Goal: Task Accomplishment & Management: Use online tool/utility

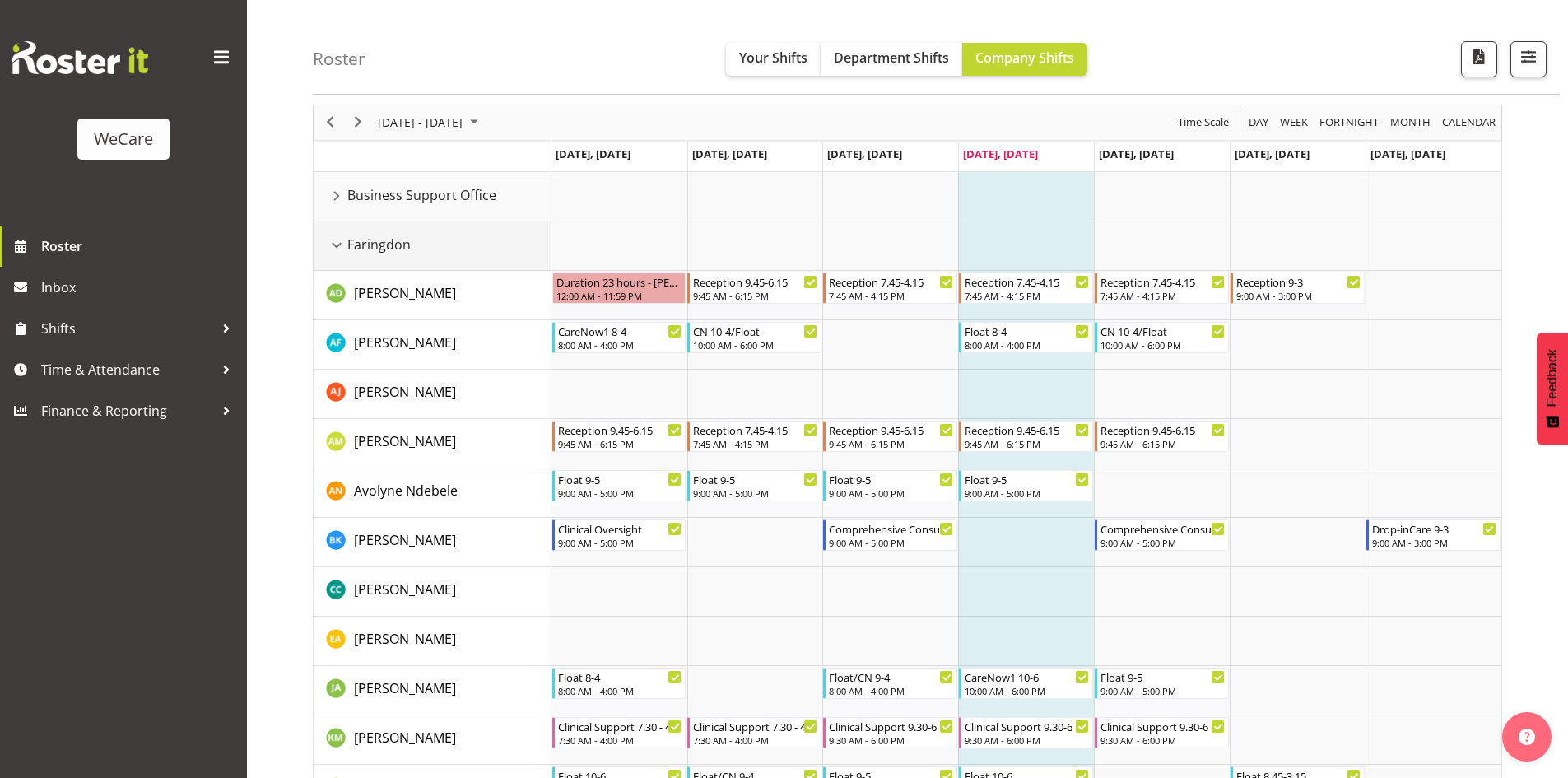
scroll to position [82, 0]
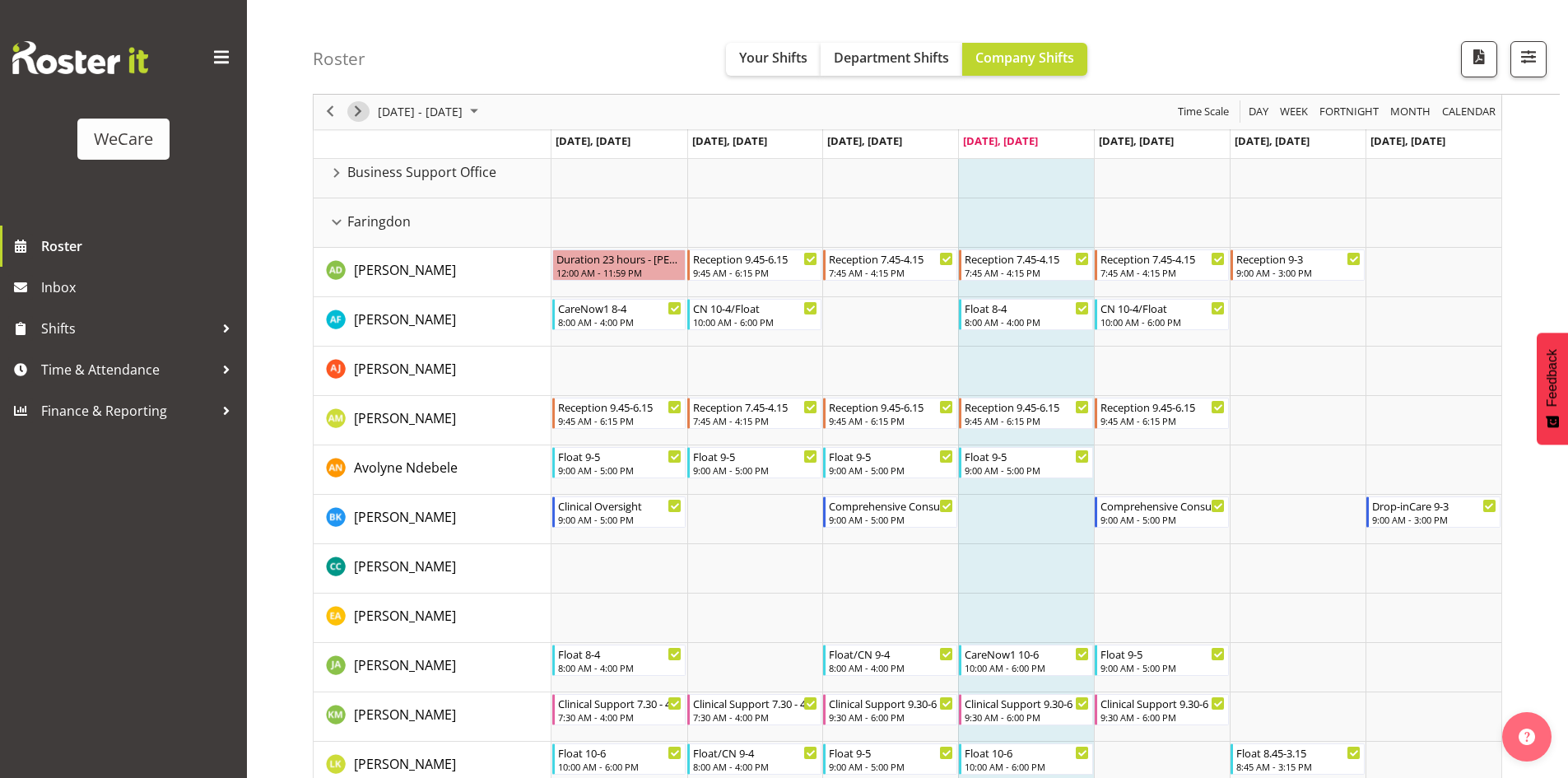
click at [358, 115] on span "Next" at bounding box center [358, 112] width 19 height 20
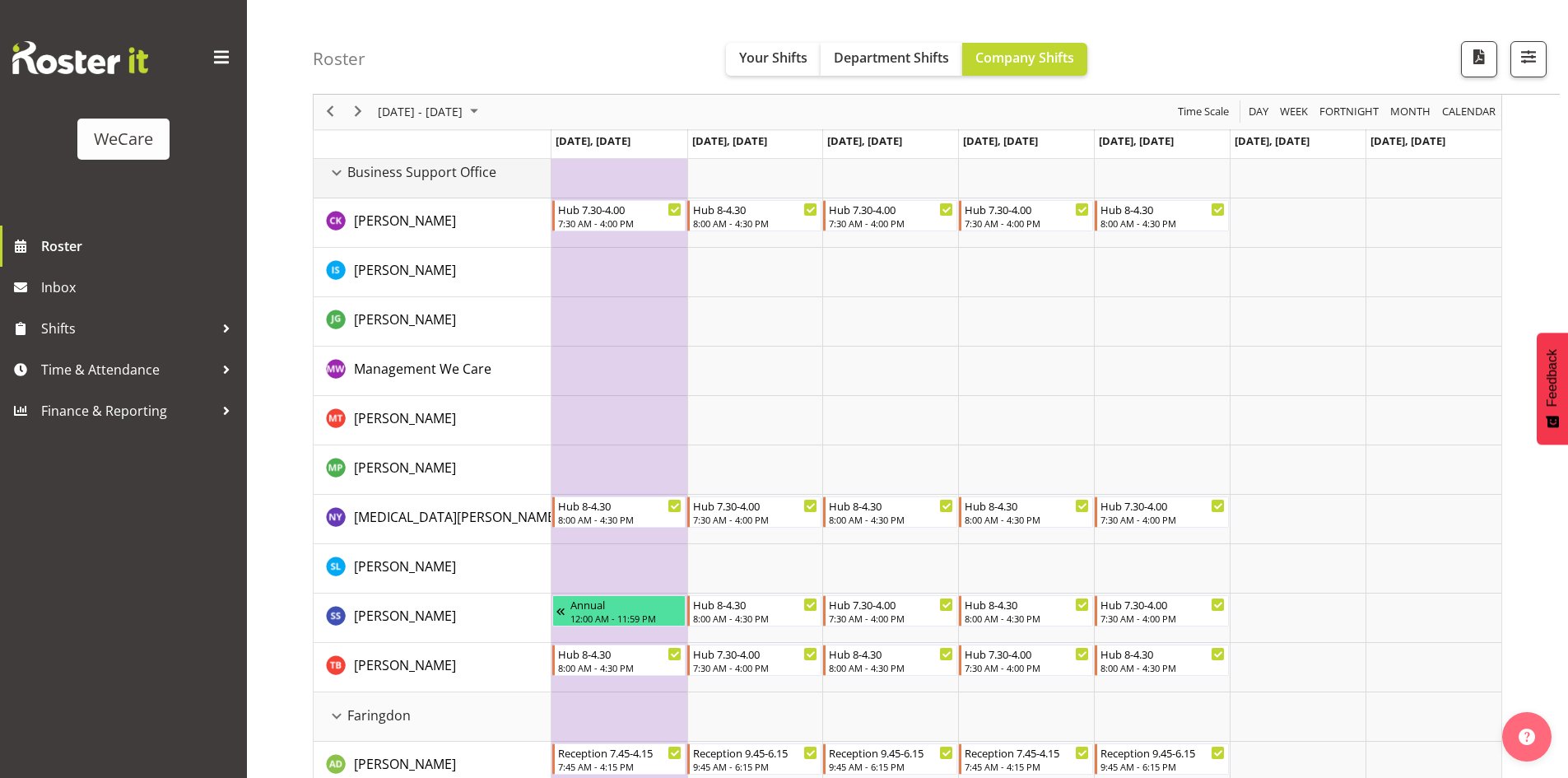
click at [338, 169] on div "Business Support Office resource" at bounding box center [336, 173] width 21 height 21
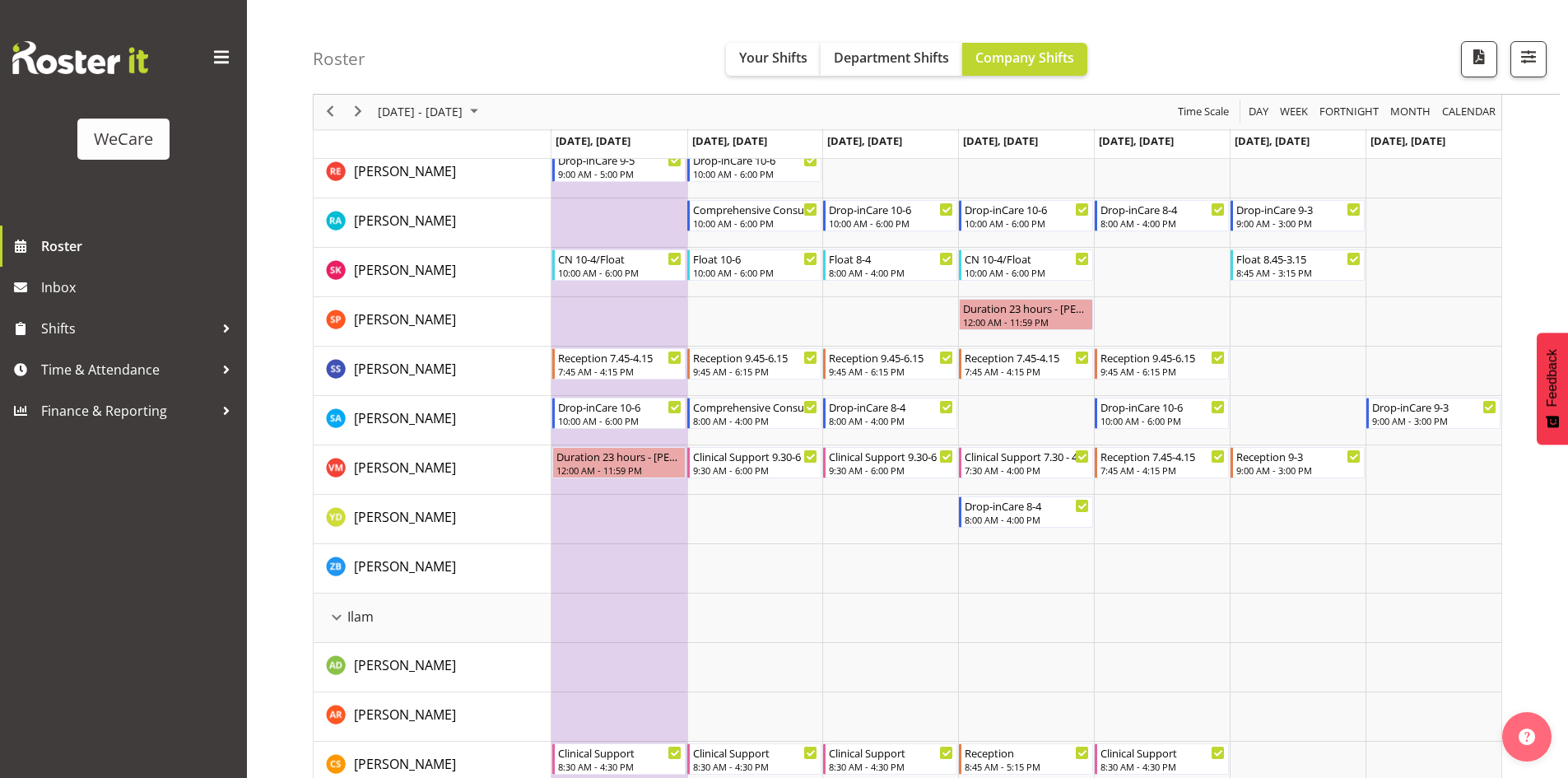
scroll to position [988, 0]
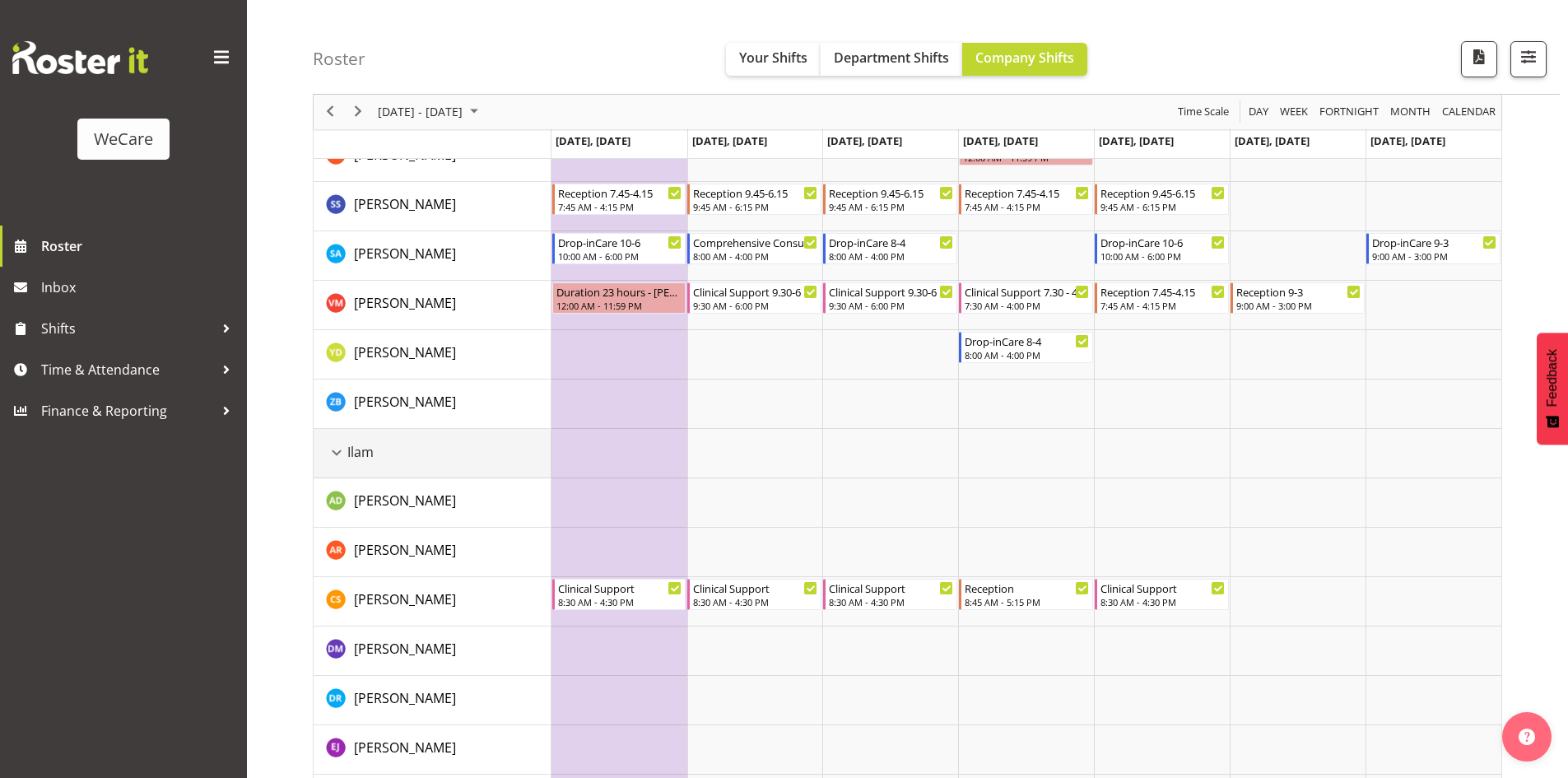
drag, startPoint x: 339, startPoint y: 455, endPoint x: 515, endPoint y: 510, distance: 184.4
click at [339, 455] on div "Ilam resource" at bounding box center [336, 453] width 21 height 21
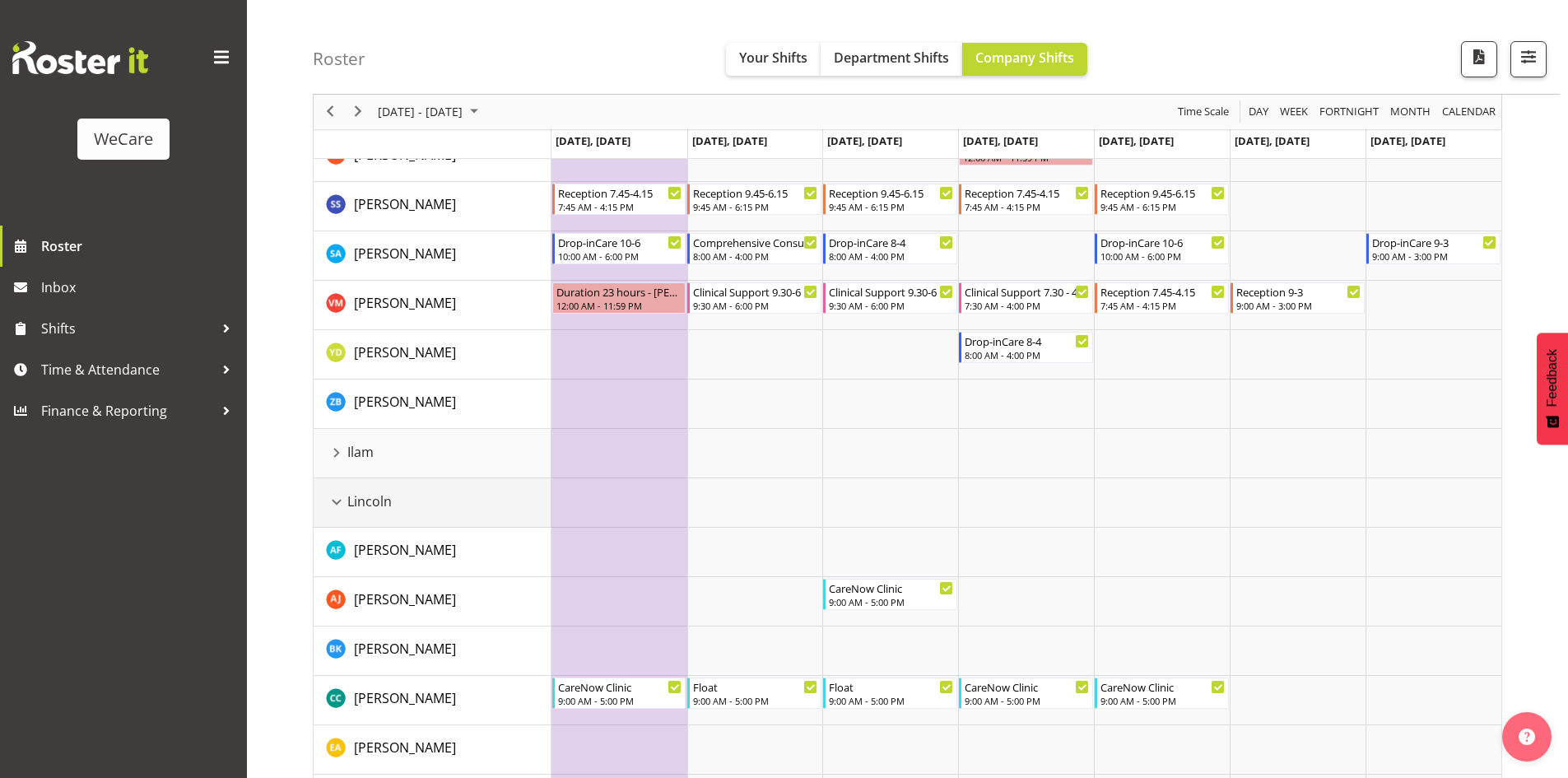
click at [334, 495] on div "Lincoln resource" at bounding box center [336, 502] width 21 height 21
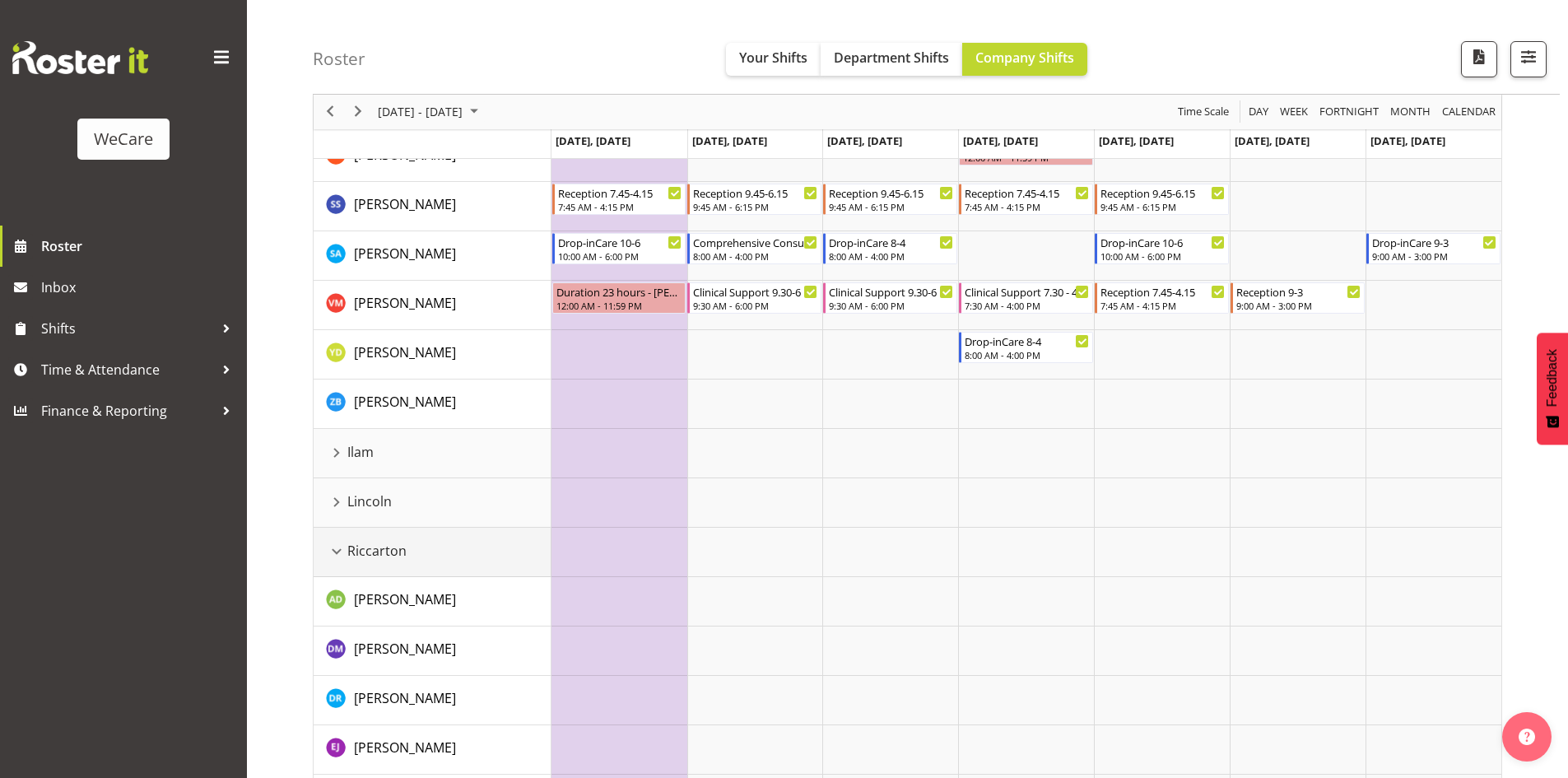
click at [340, 549] on div "Riccarton resource" at bounding box center [336, 551] width 21 height 21
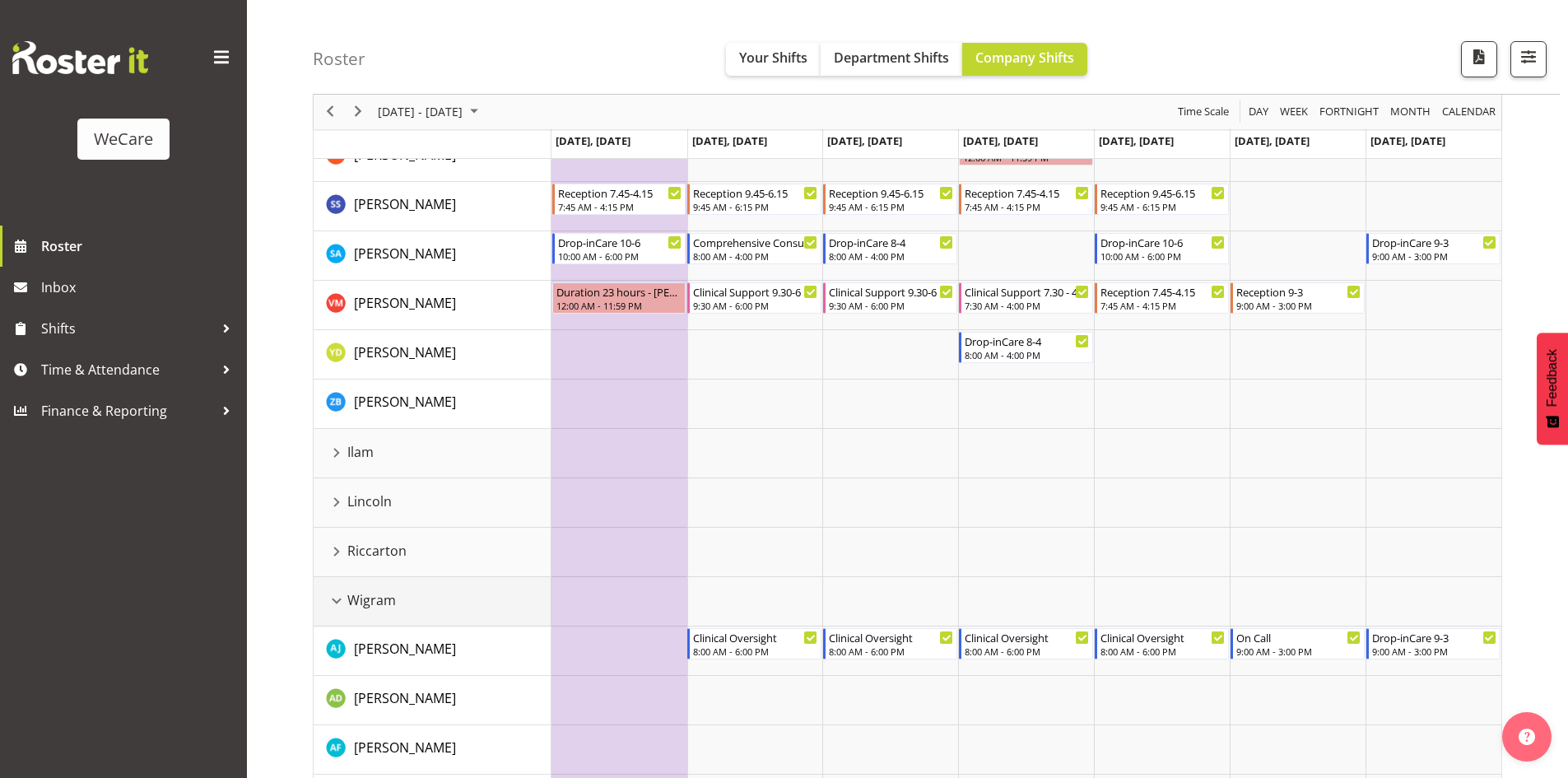
click at [335, 591] on div "Wigram resource" at bounding box center [336, 600] width 21 height 21
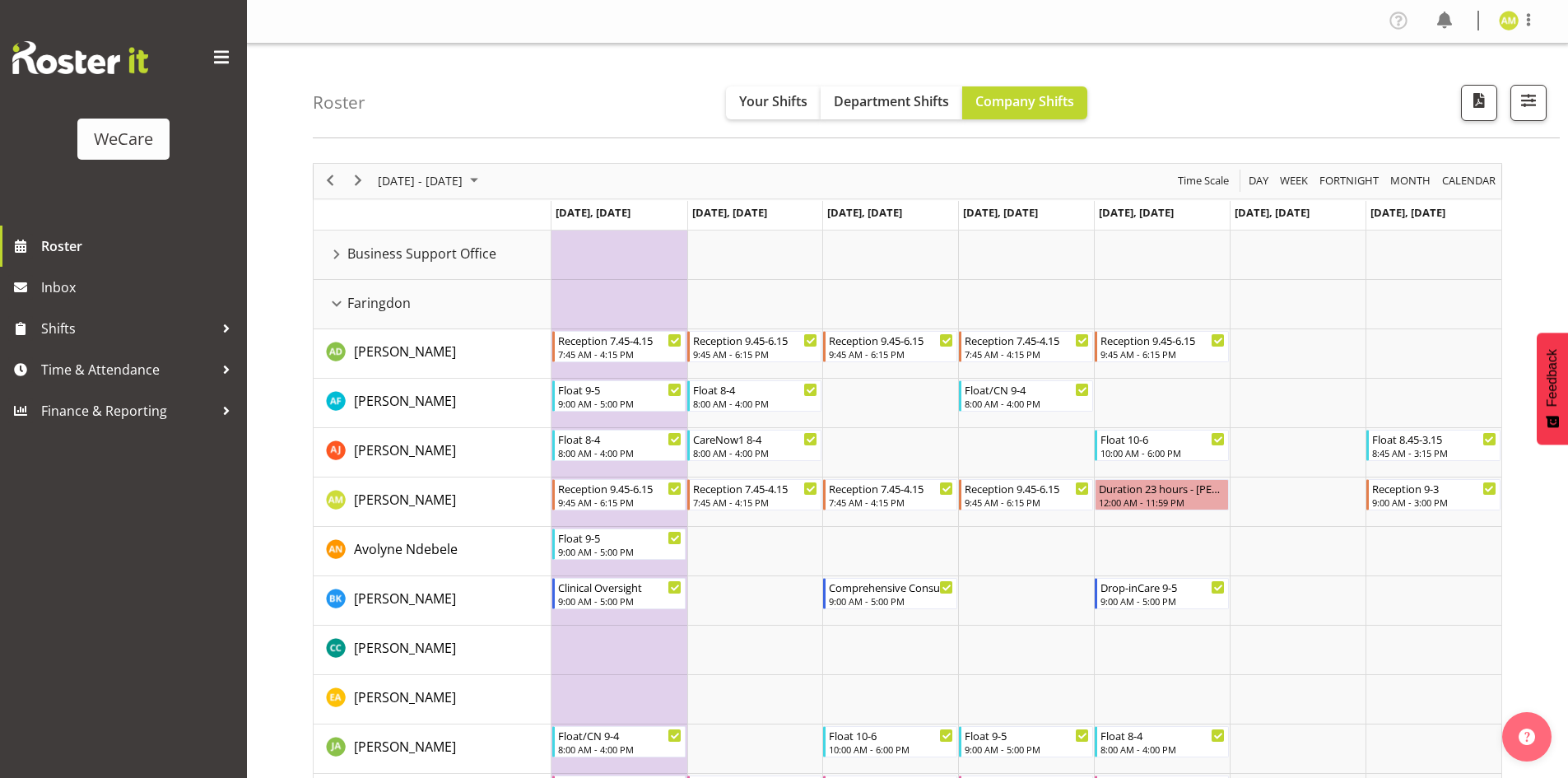
scroll to position [0, 0]
click at [464, 185] on span "[DATE] - [DATE]" at bounding box center [420, 181] width 88 height 20
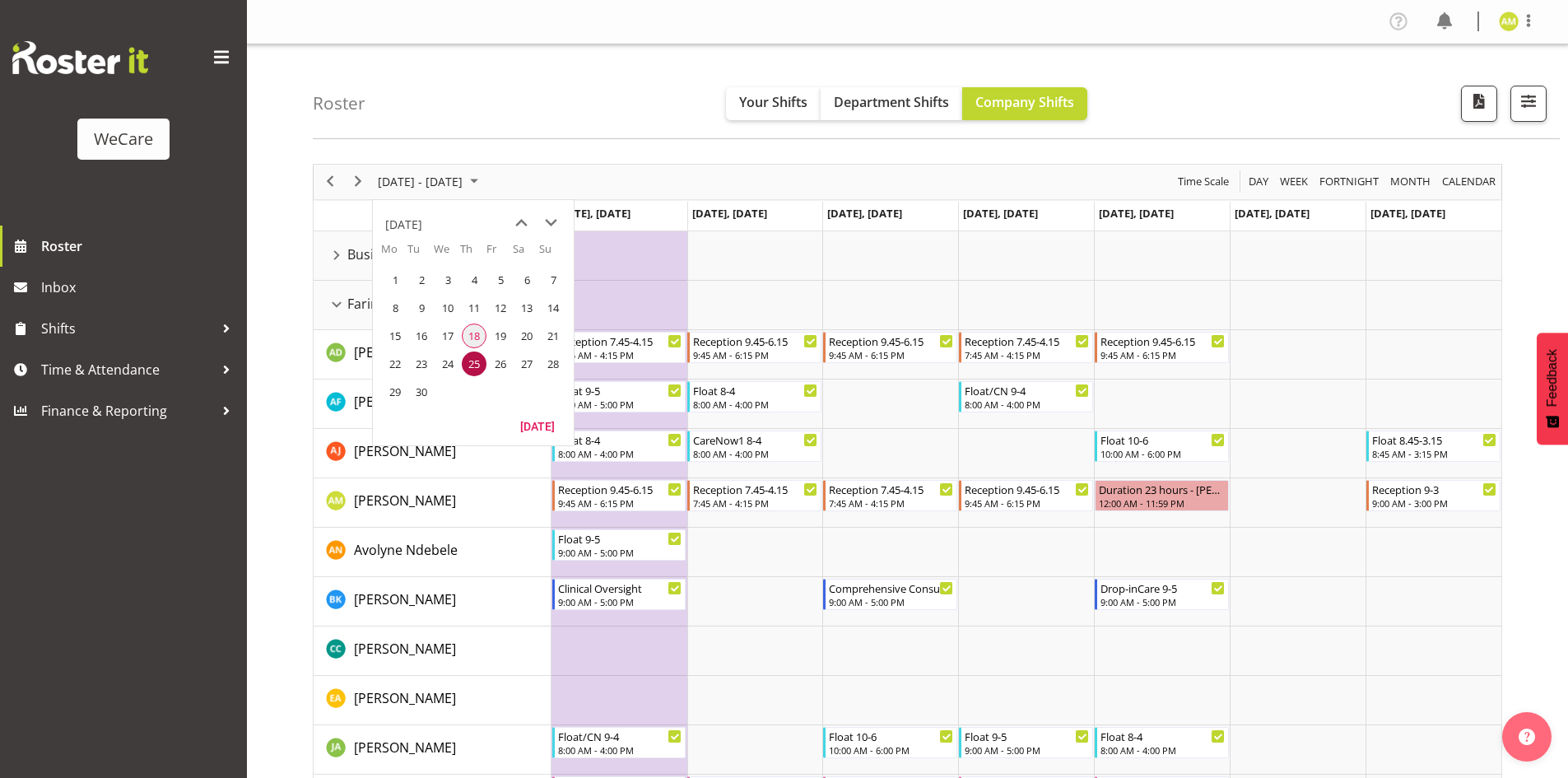
click at [485, 337] on span "18" at bounding box center [474, 336] width 25 height 25
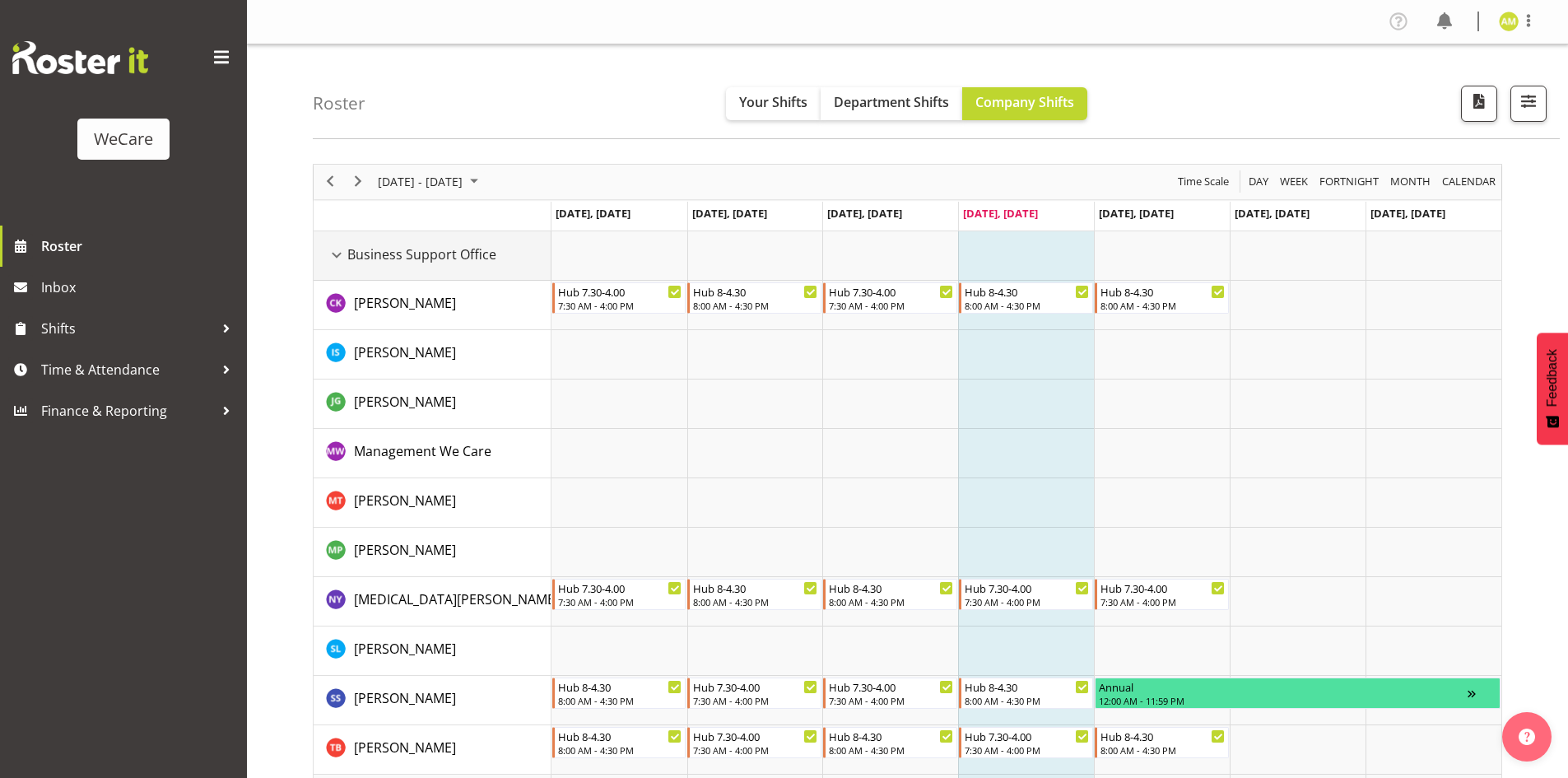
click at [336, 254] on div "Business Support Office resource" at bounding box center [336, 255] width 21 height 21
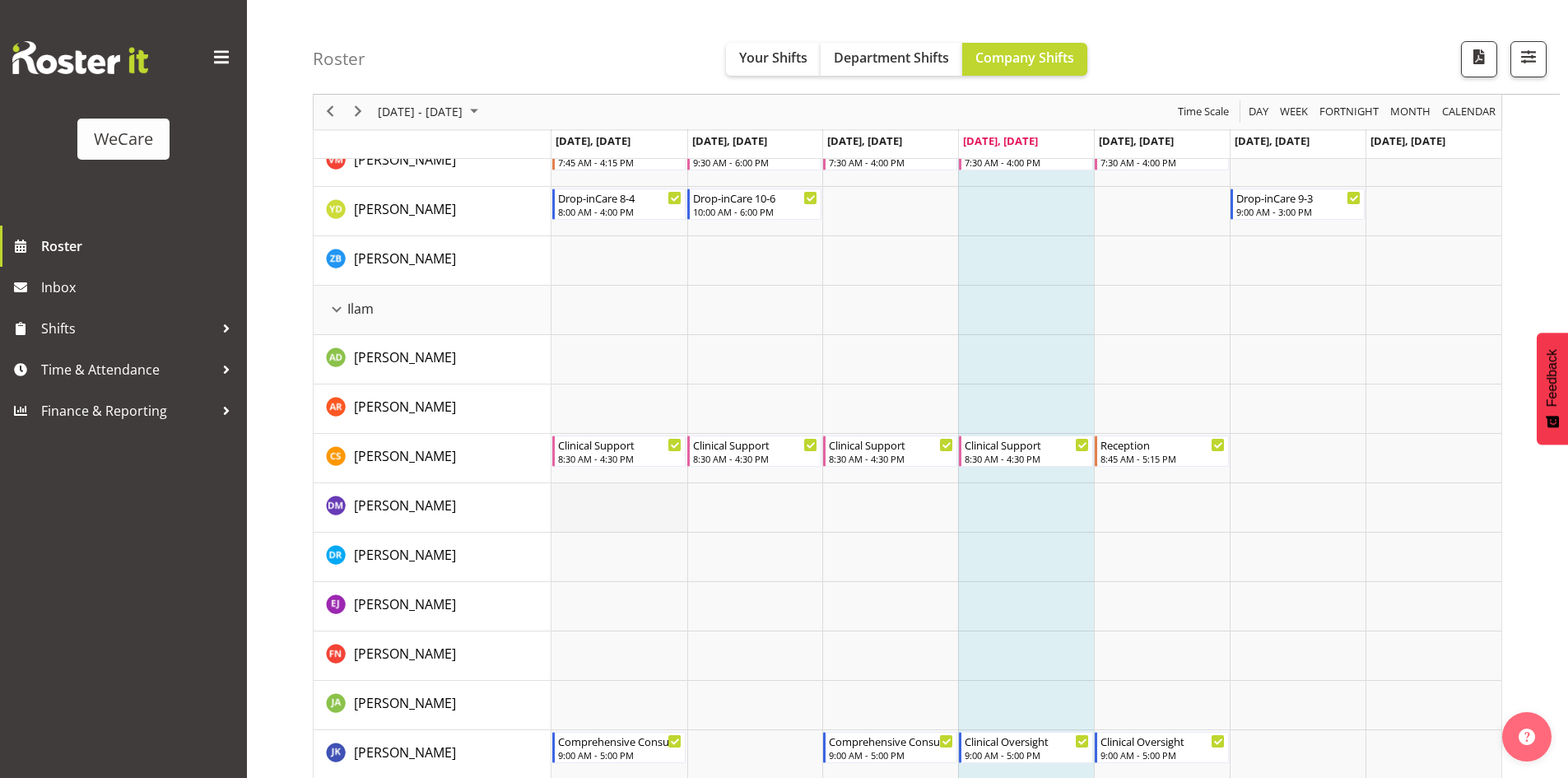
scroll to position [1235, 0]
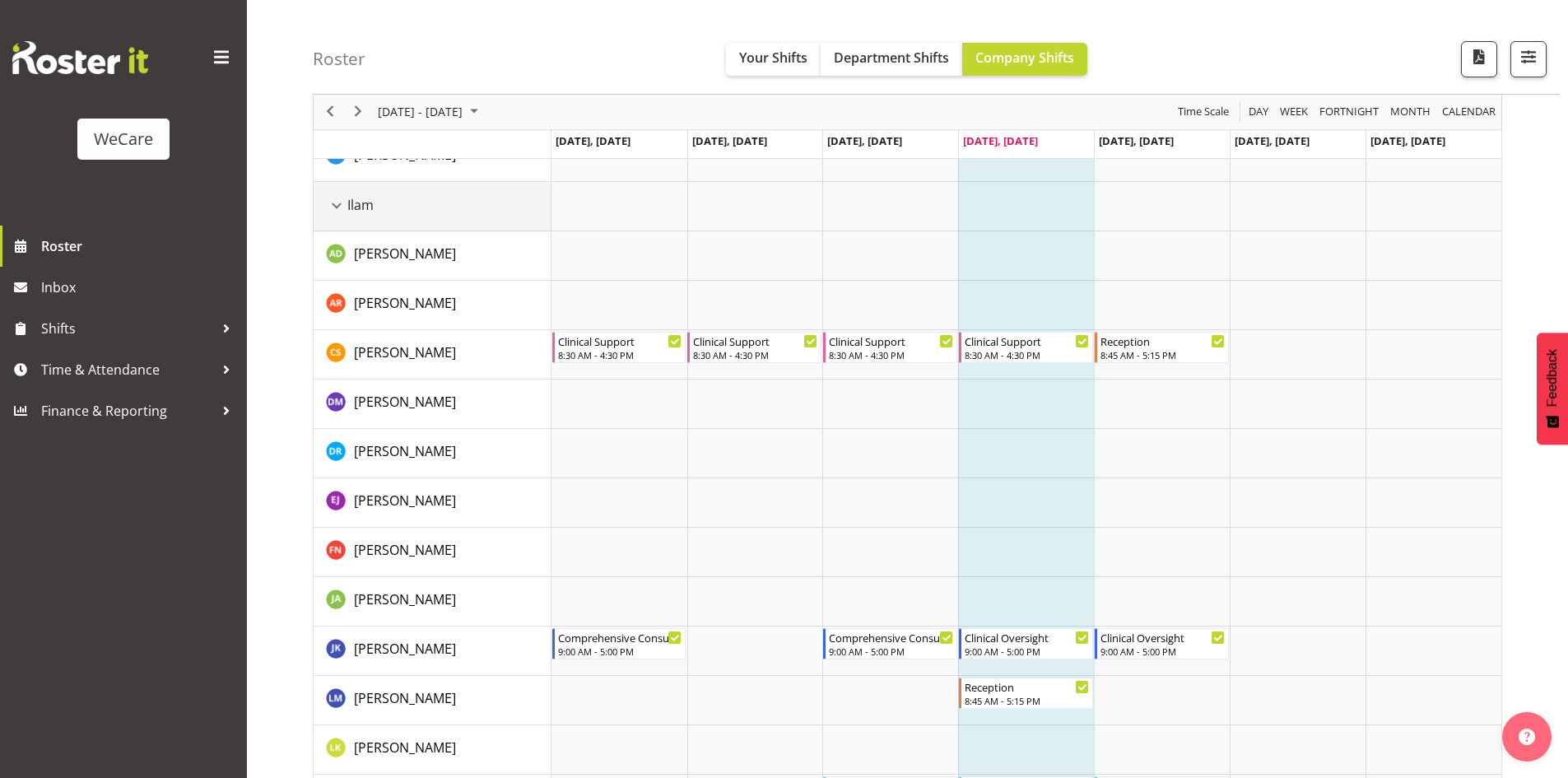
drag, startPoint x: 335, startPoint y: 204, endPoint x: 337, endPoint y: 217, distance: 13.2
click at [335, 204] on div "Ilam resource" at bounding box center [336, 206] width 21 height 21
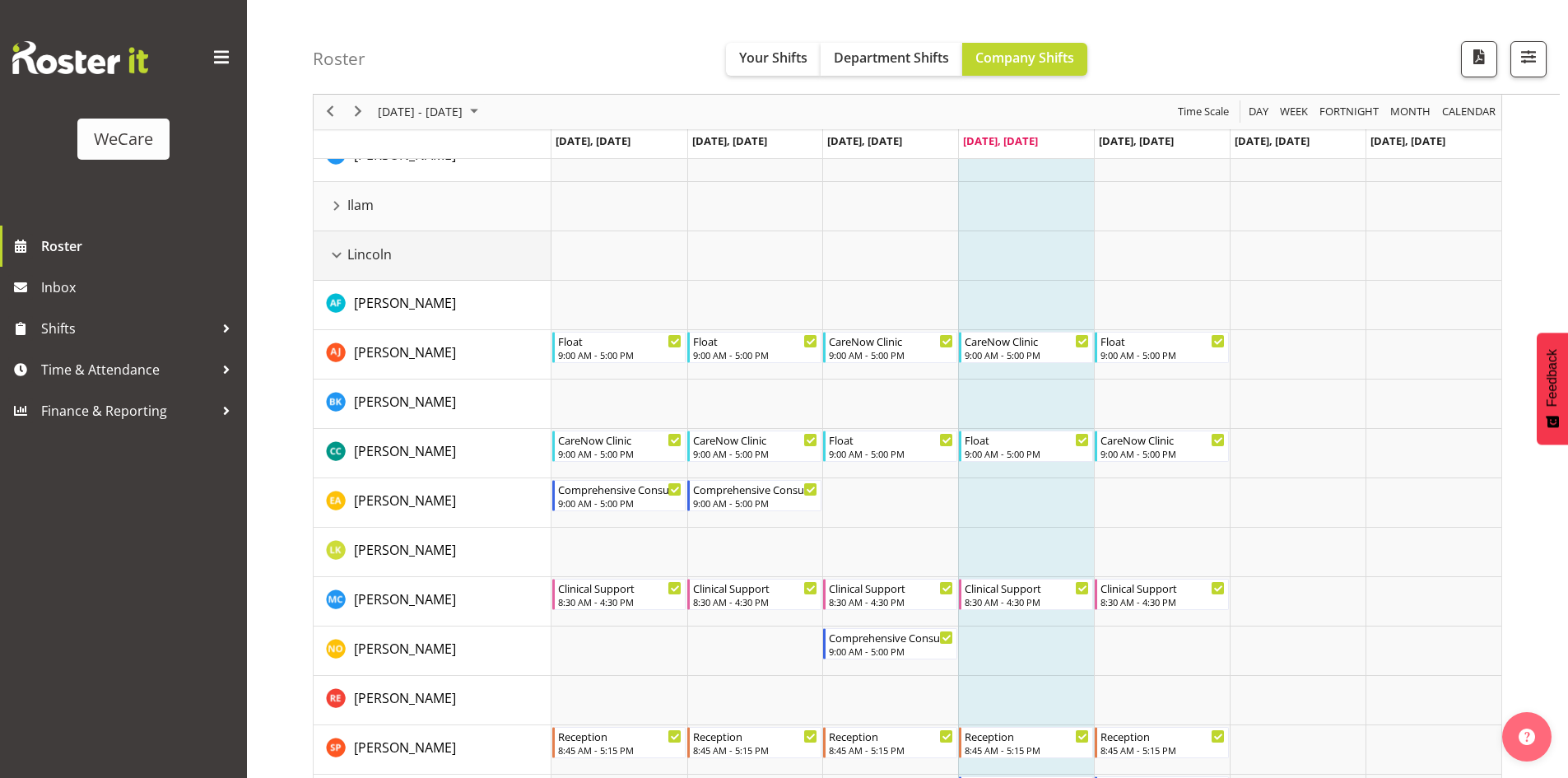
click at [333, 254] on div "Lincoln resource" at bounding box center [336, 255] width 21 height 21
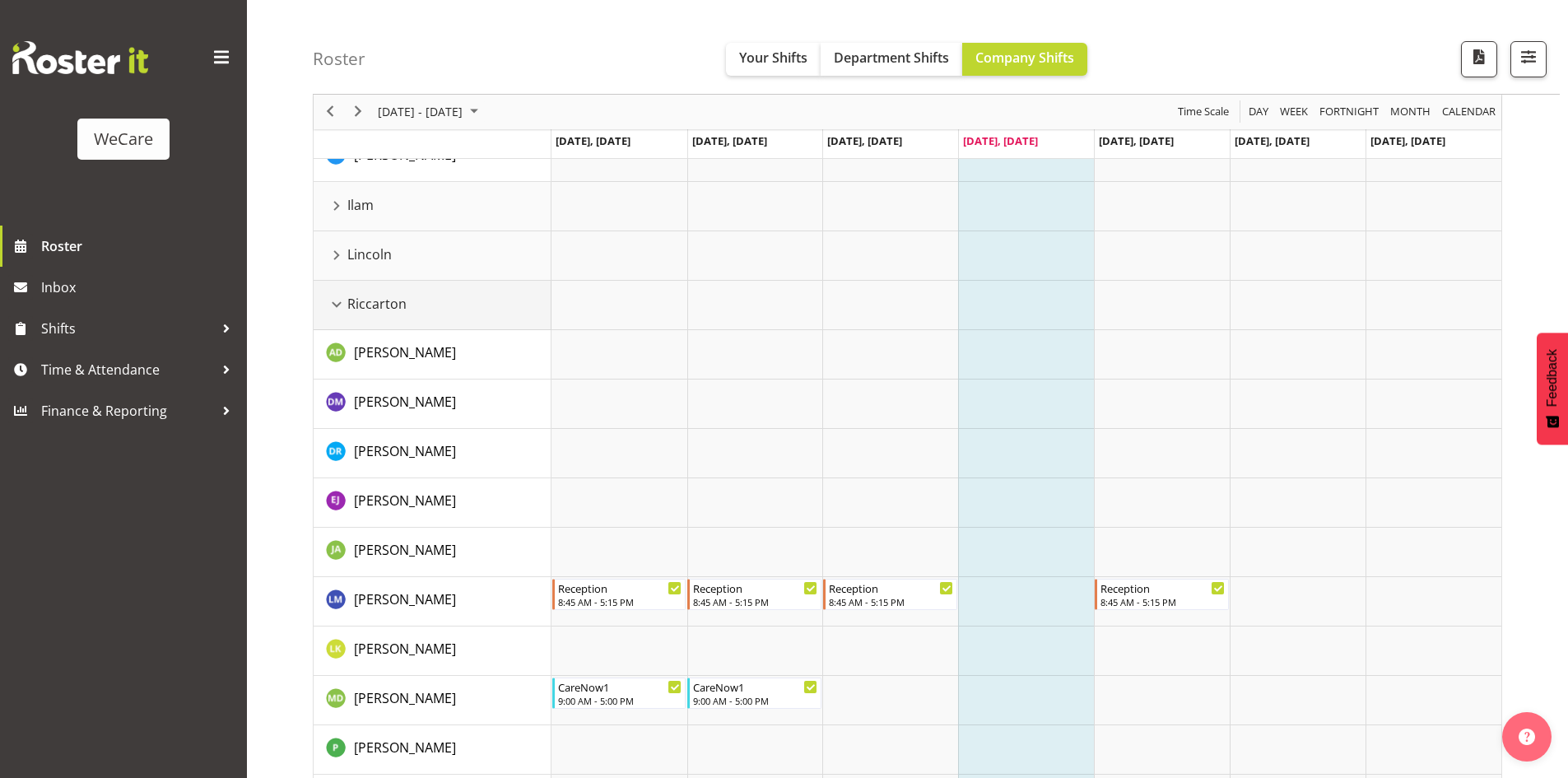
click at [331, 297] on div "Riccarton resource" at bounding box center [336, 305] width 21 height 21
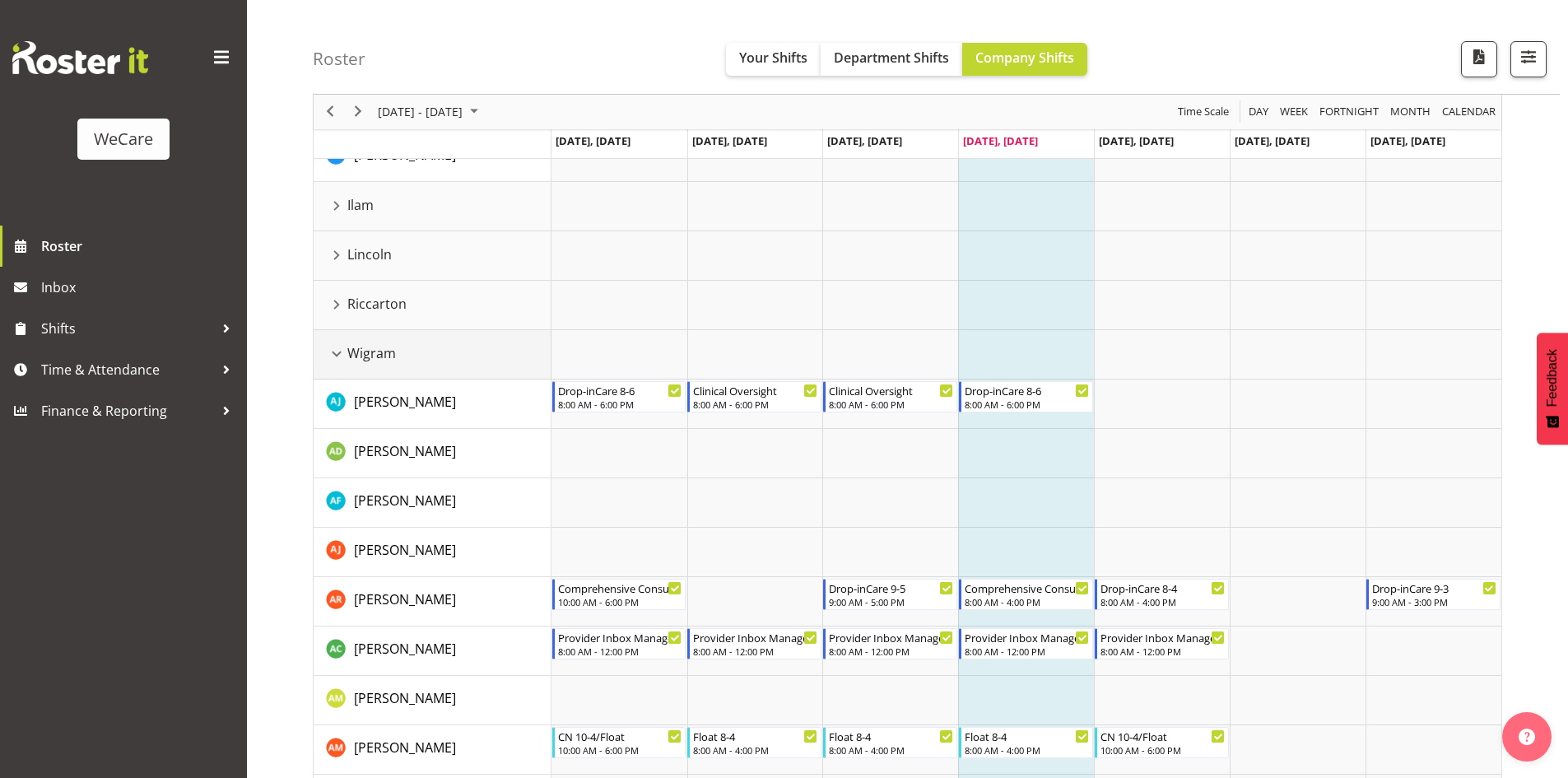
click at [331, 351] on div "Wigram resource" at bounding box center [336, 354] width 21 height 21
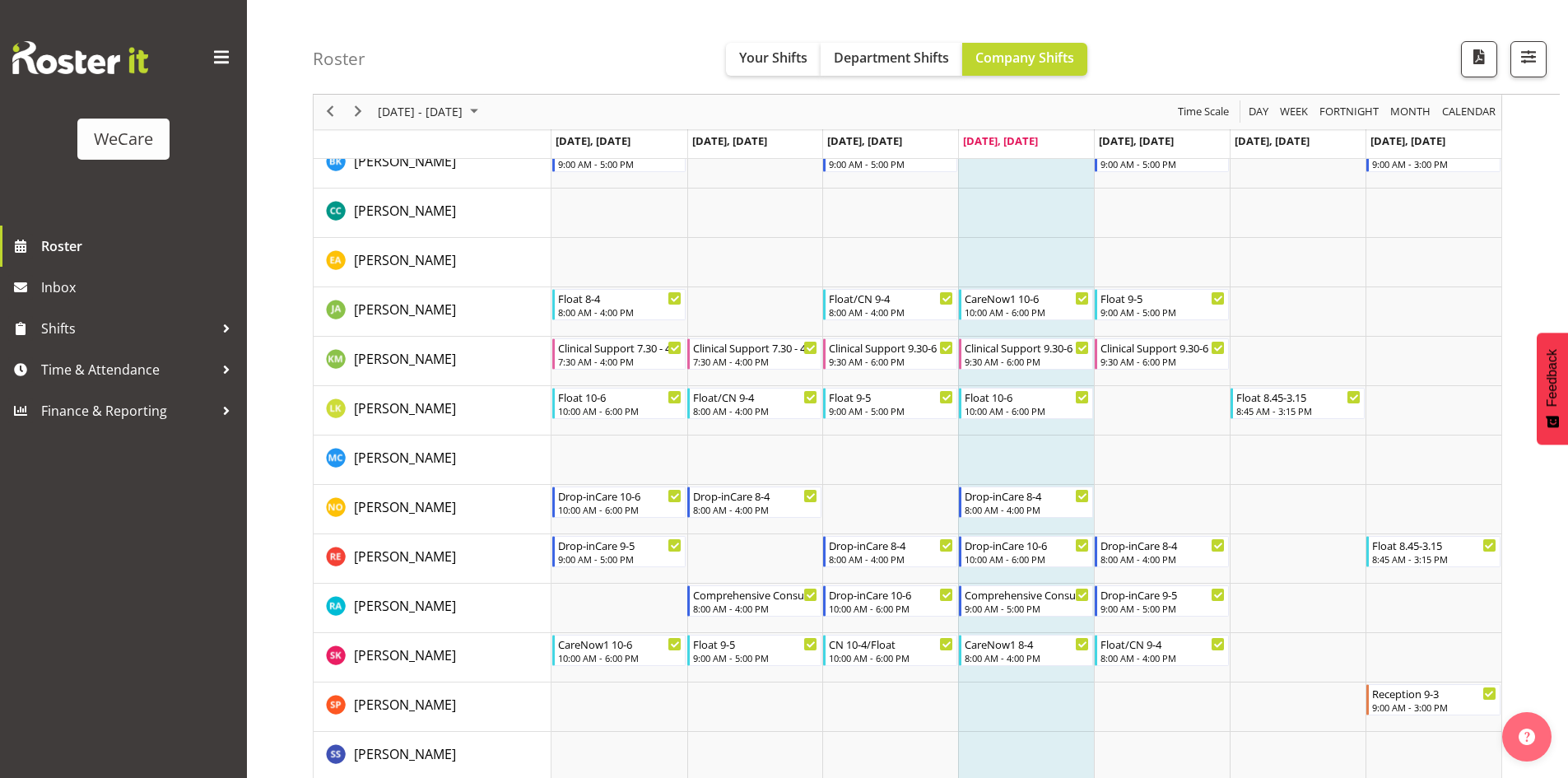
scroll to position [0, 0]
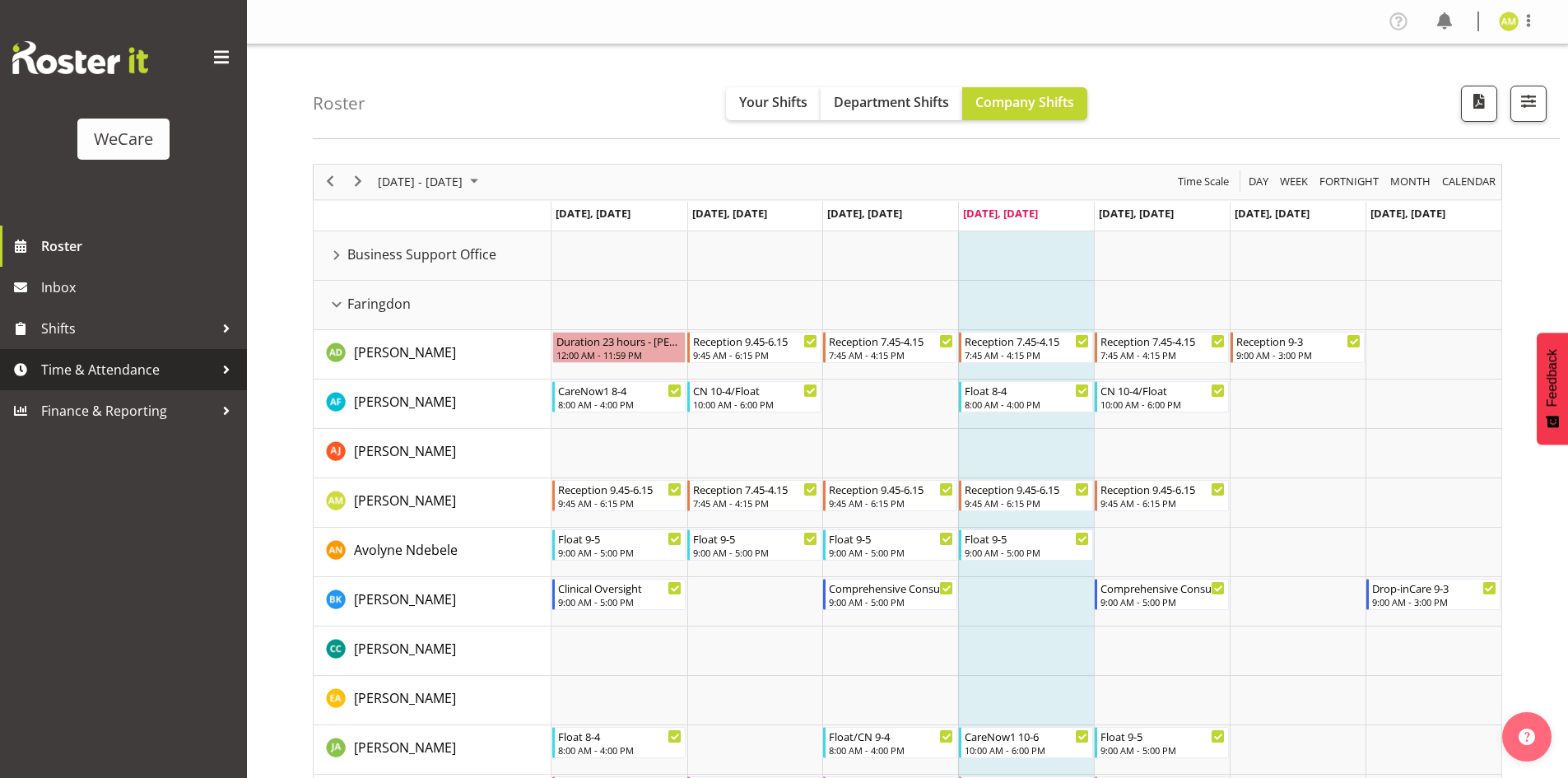
click at [122, 386] on link "Time & Attendance" at bounding box center [124, 369] width 247 height 42
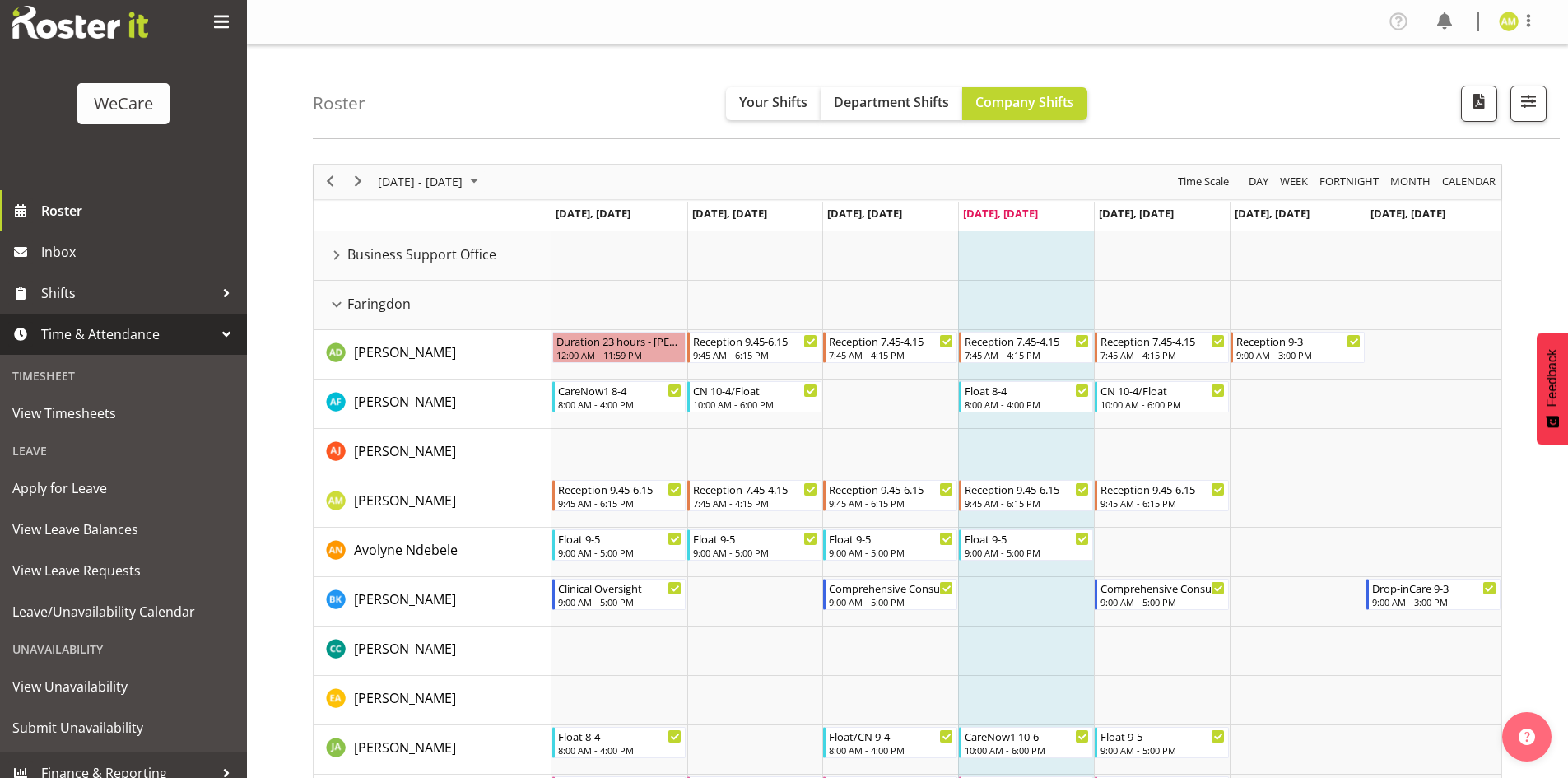
scroll to position [51, 0]
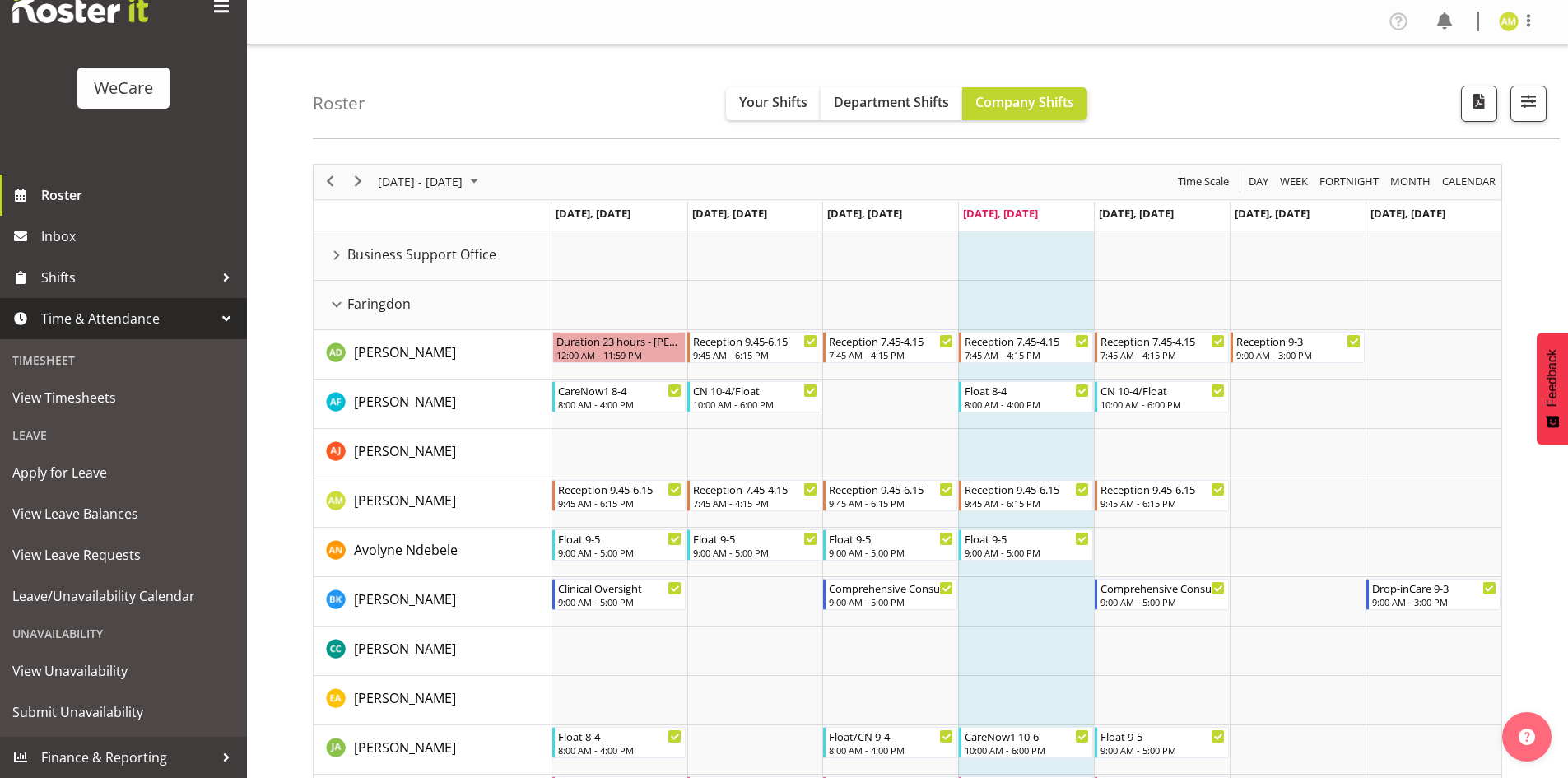
click at [214, 318] on div at bounding box center [226, 319] width 25 height 25
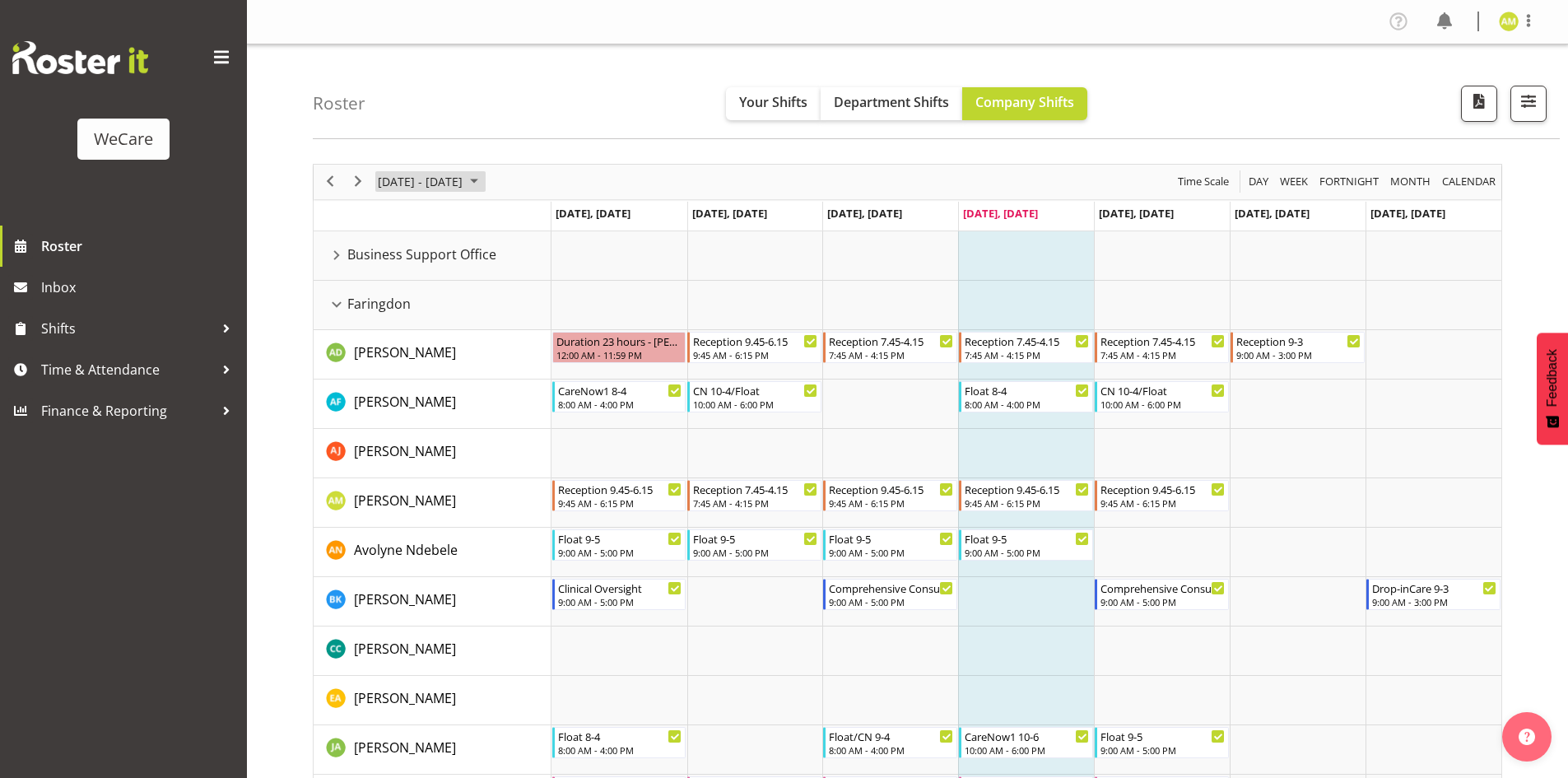
click at [464, 185] on span "[DATE] - [DATE]" at bounding box center [420, 181] width 88 height 20
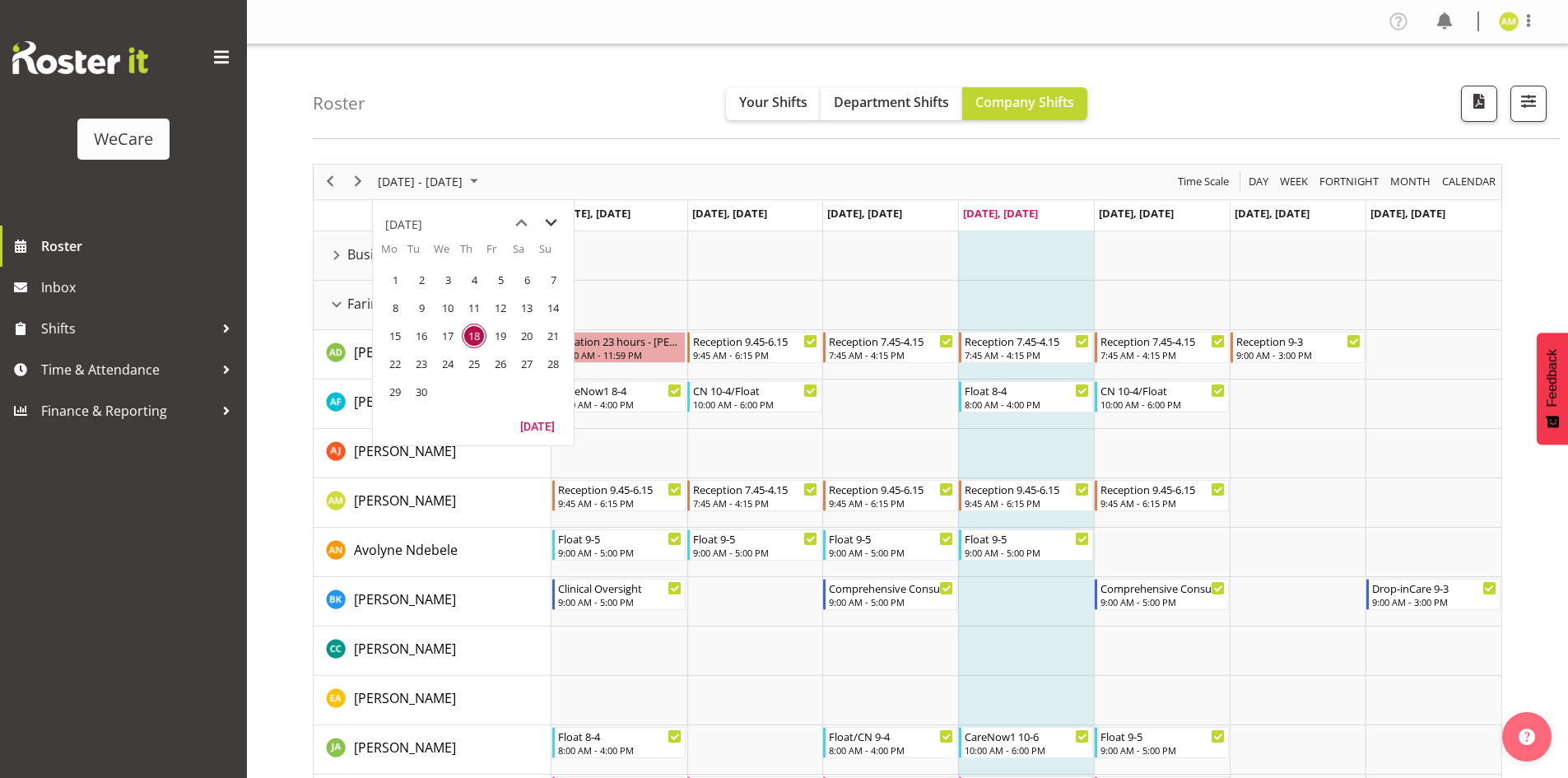
click at [555, 223] on span "next month" at bounding box center [551, 223] width 29 height 30
click at [387, 394] on span "27" at bounding box center [395, 392] width 25 height 25
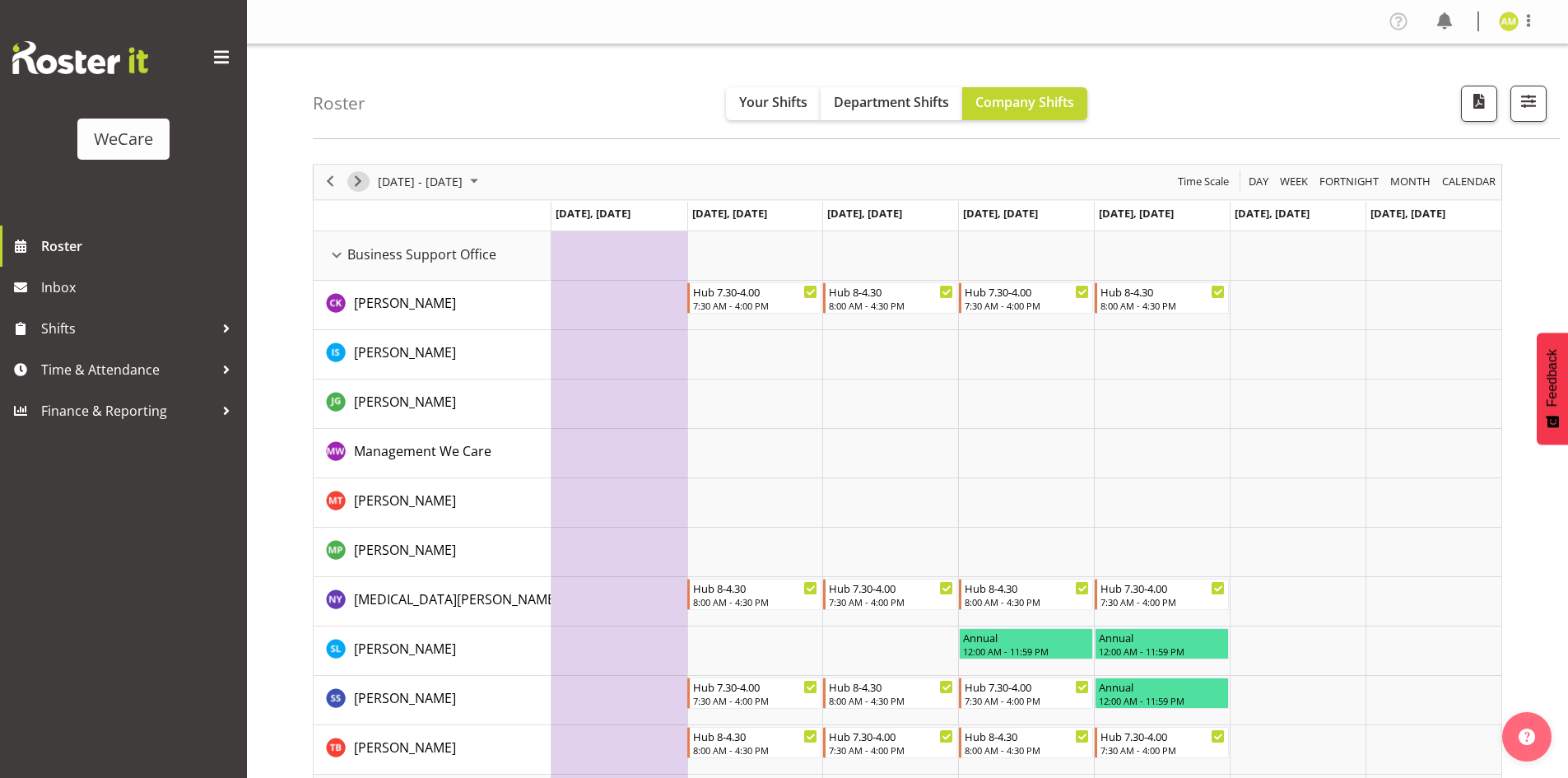
click at [355, 179] on span "Next" at bounding box center [358, 181] width 19 height 20
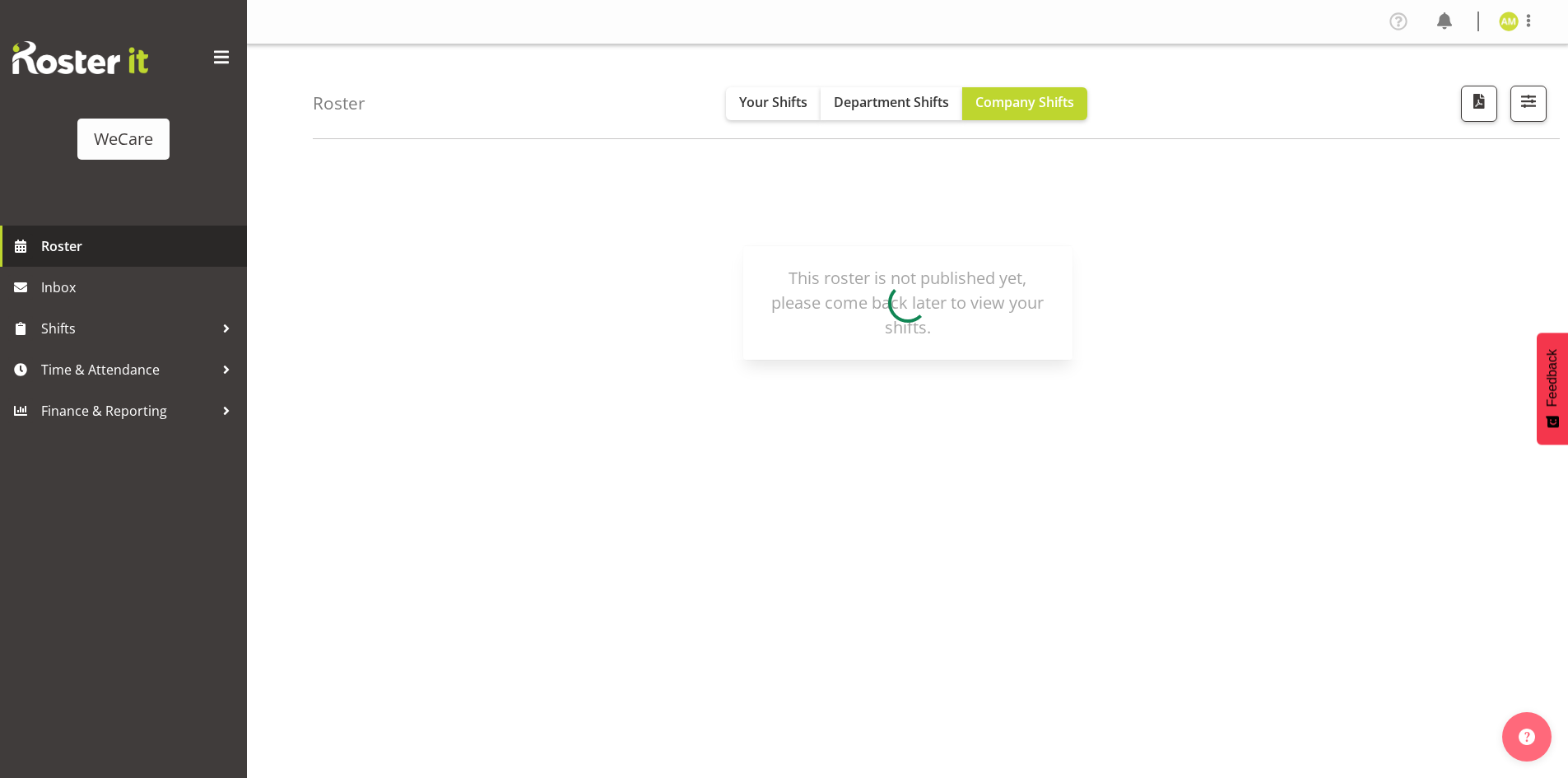
click at [127, 233] on link "Roster" at bounding box center [124, 245] width 247 height 42
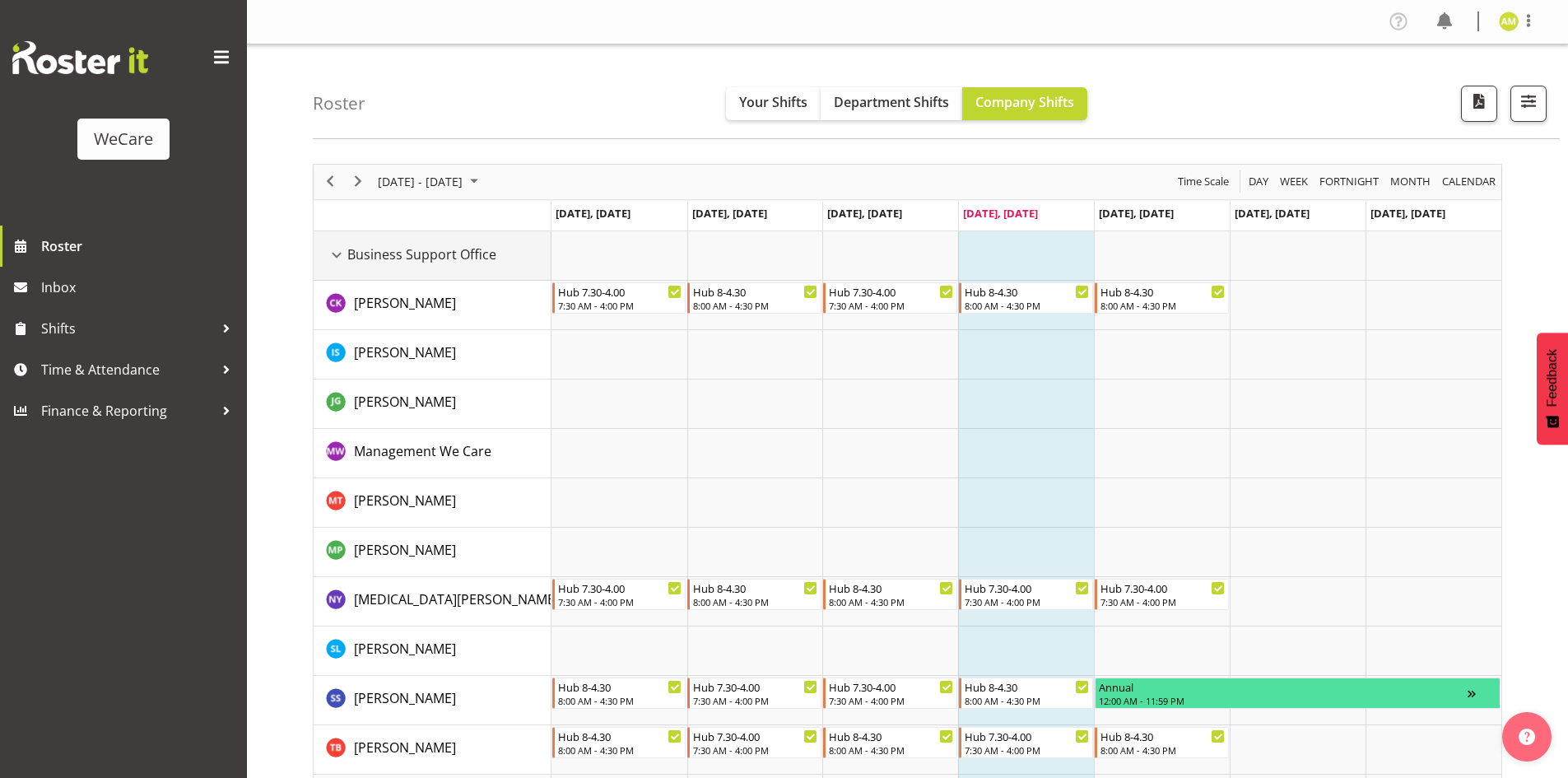
click at [330, 250] on div "Business Support Office resource" at bounding box center [336, 255] width 21 height 21
click at [339, 299] on img "Chloe Kim resource" at bounding box center [335, 303] width 19 height 19
click at [333, 257] on div "Business Support Office resource" at bounding box center [336, 255] width 21 height 21
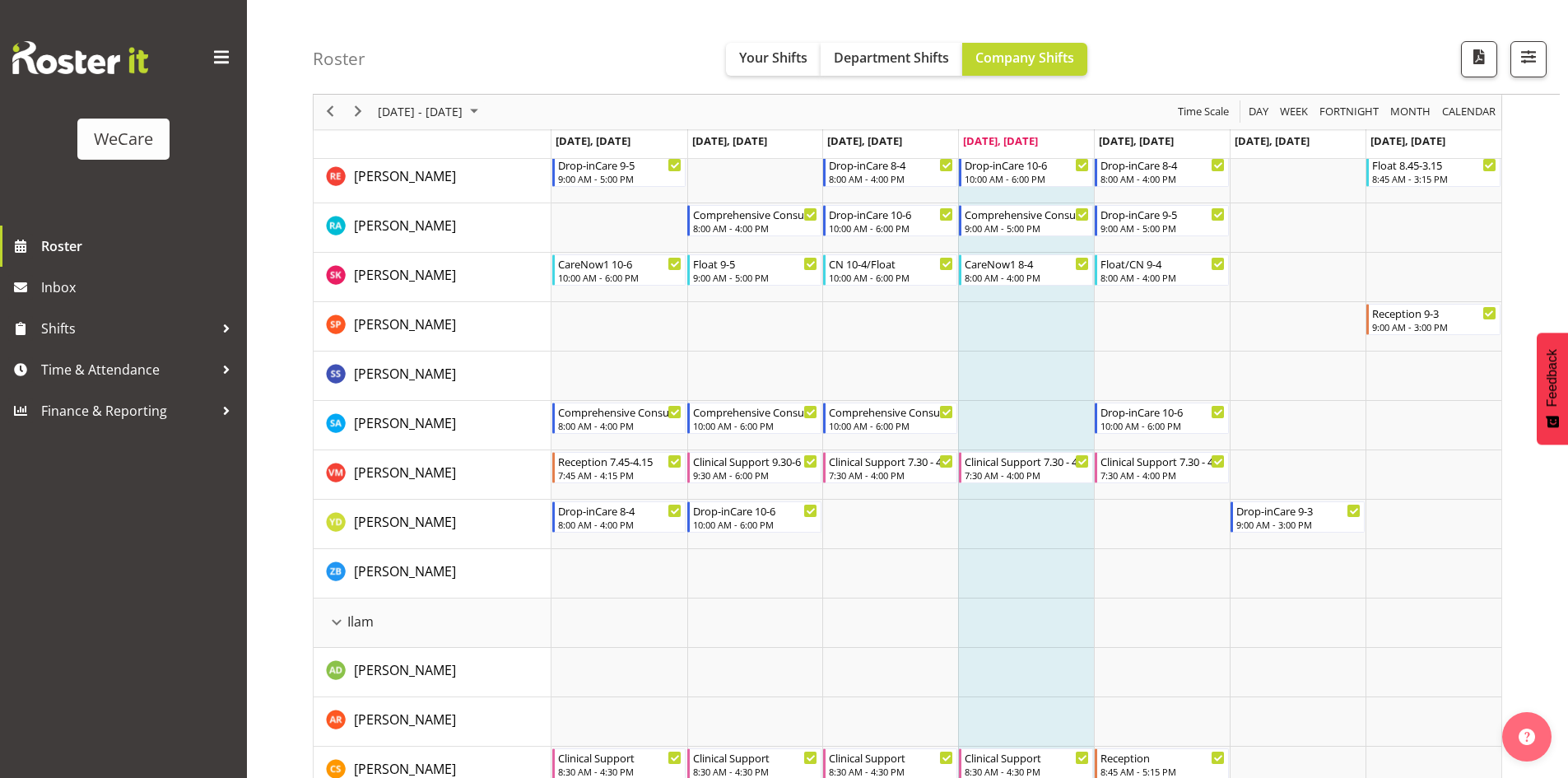
scroll to position [905, 0]
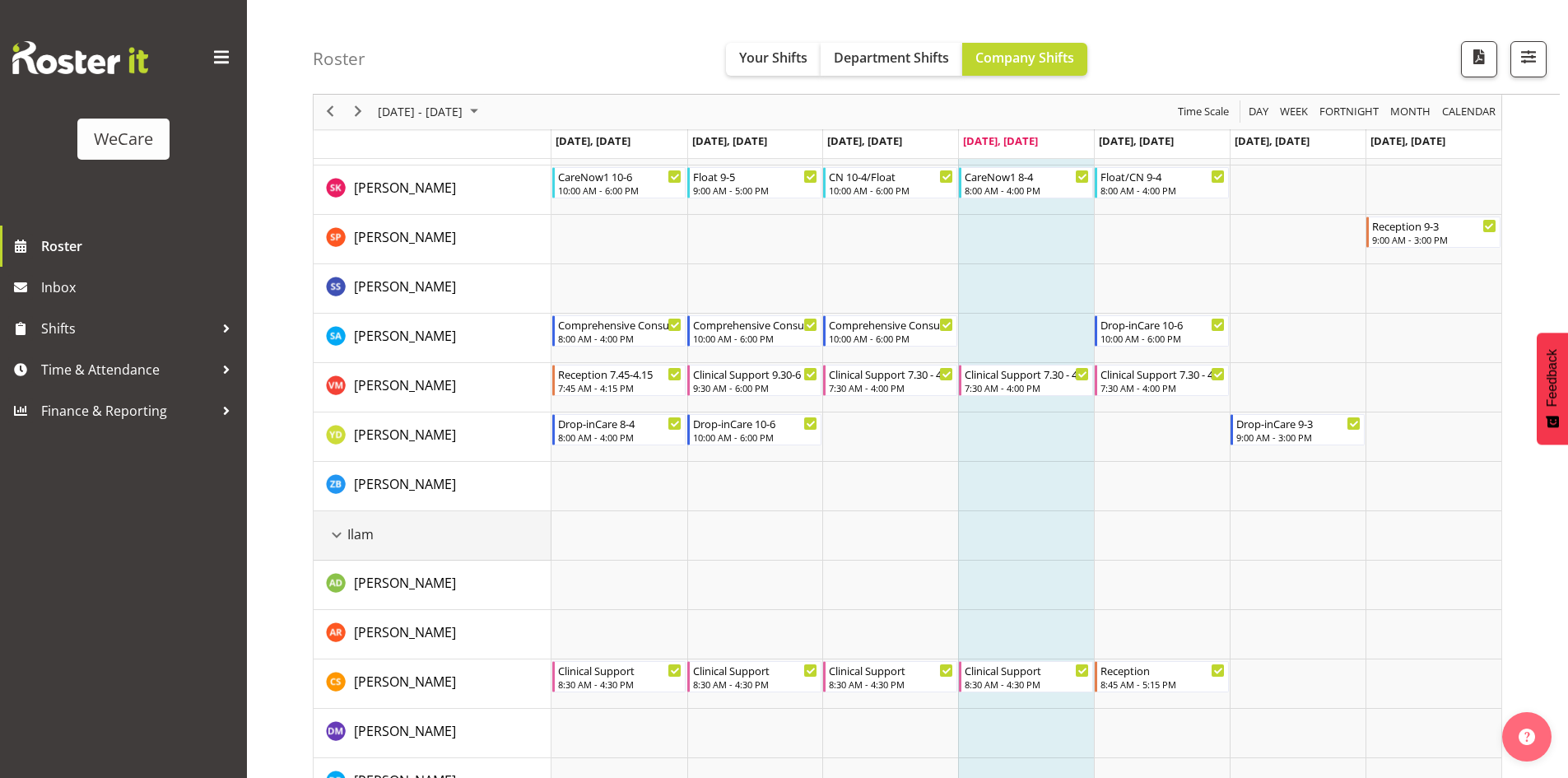
click at [337, 537] on div "Ilam resource" at bounding box center [336, 535] width 21 height 21
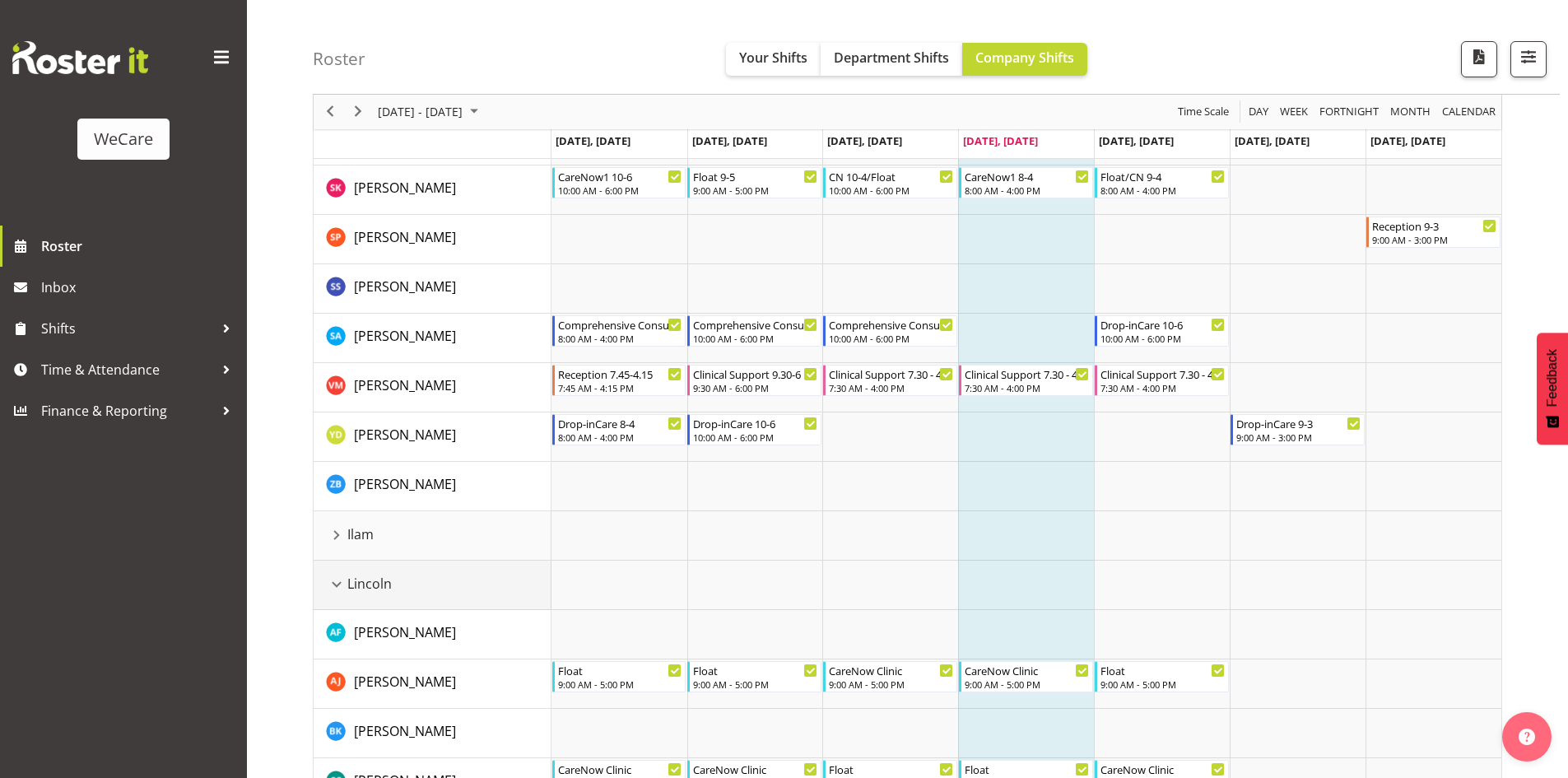
click at [336, 582] on td "Lincoln" at bounding box center [432, 585] width 237 height 49
click at [337, 586] on div "Lincoln resource" at bounding box center [336, 585] width 21 height 21
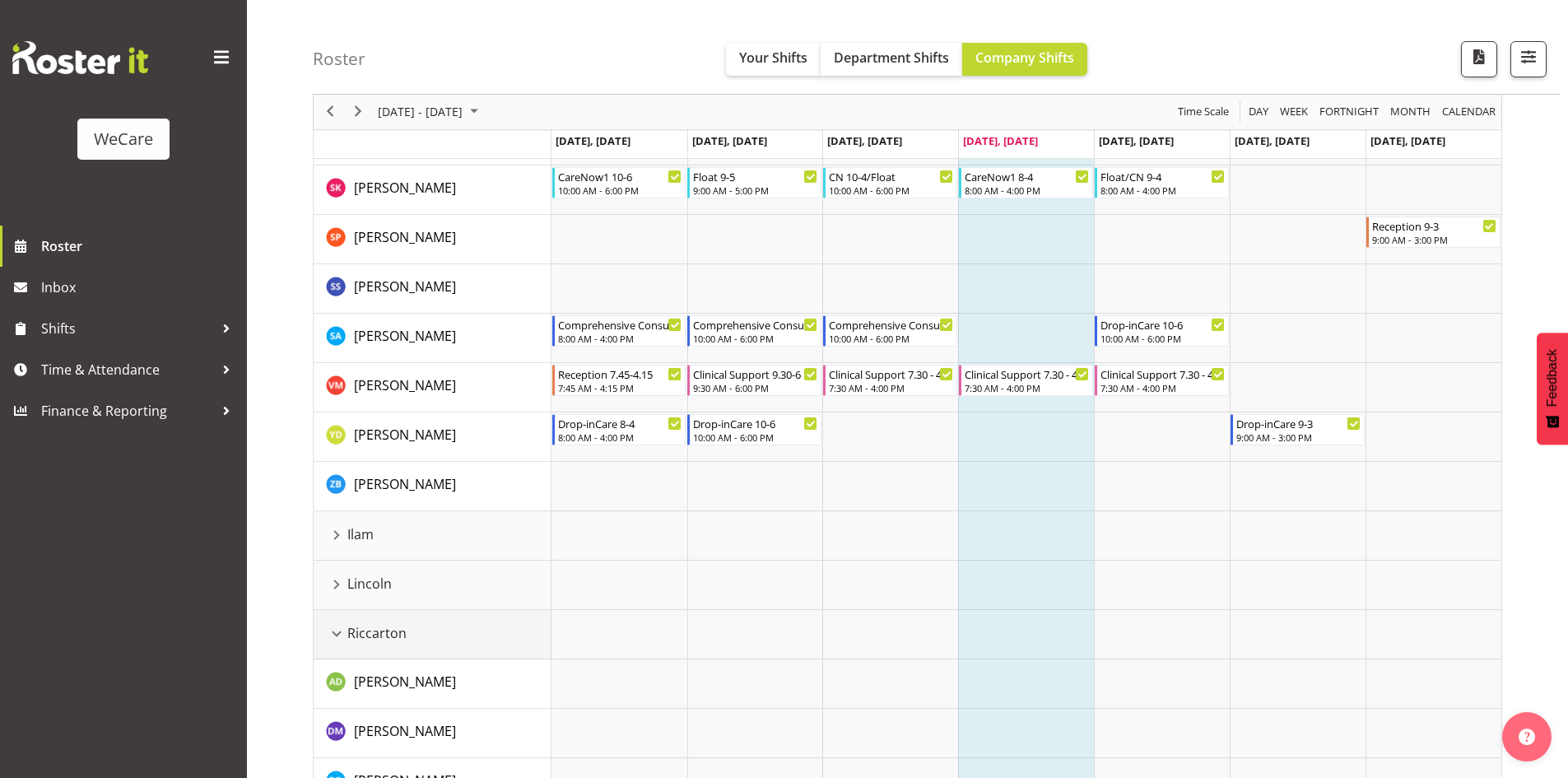
click at [337, 630] on div "Riccarton resource" at bounding box center [336, 634] width 21 height 21
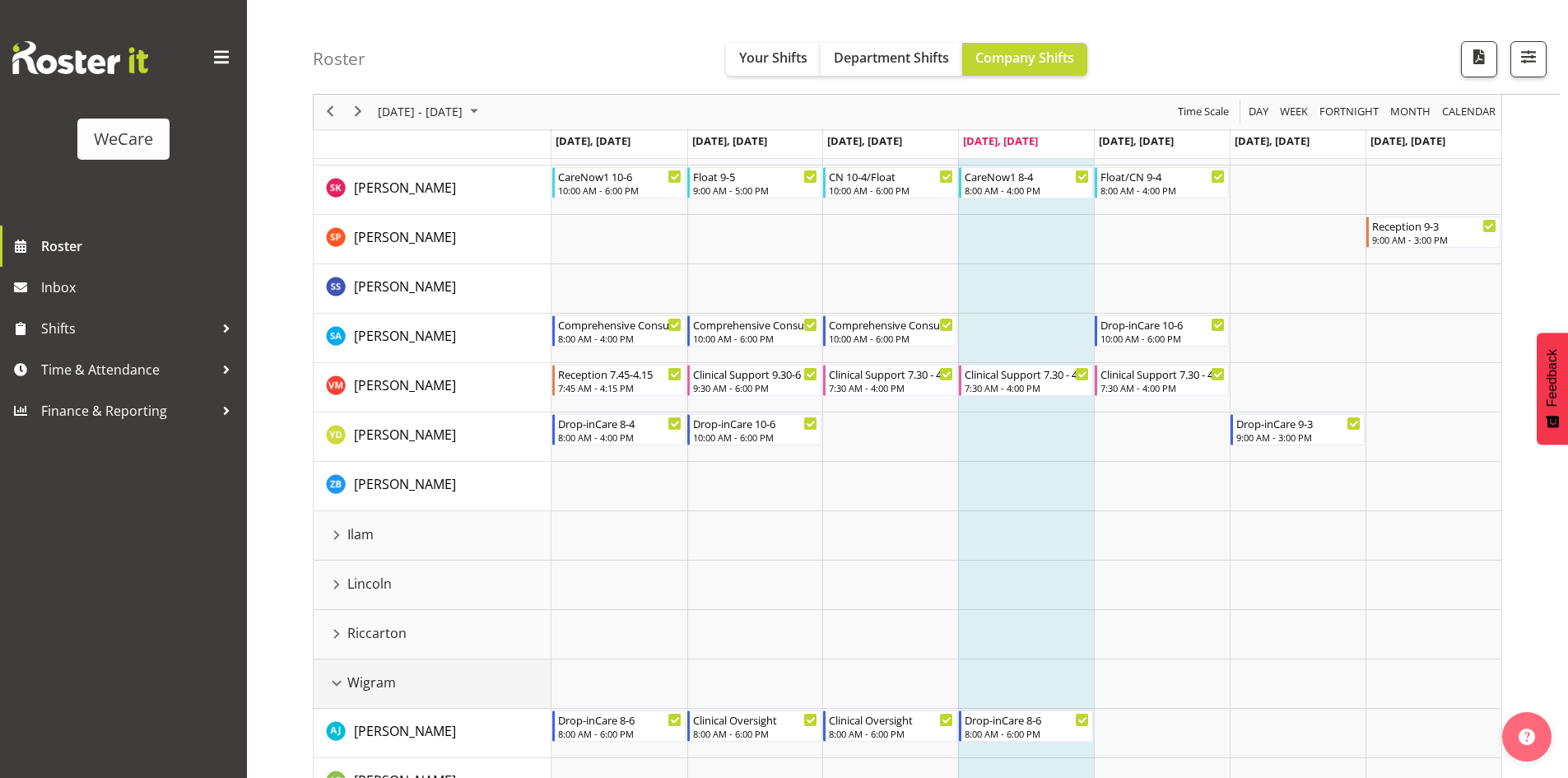
click at [335, 692] on div "Wigram resource" at bounding box center [336, 684] width 21 height 21
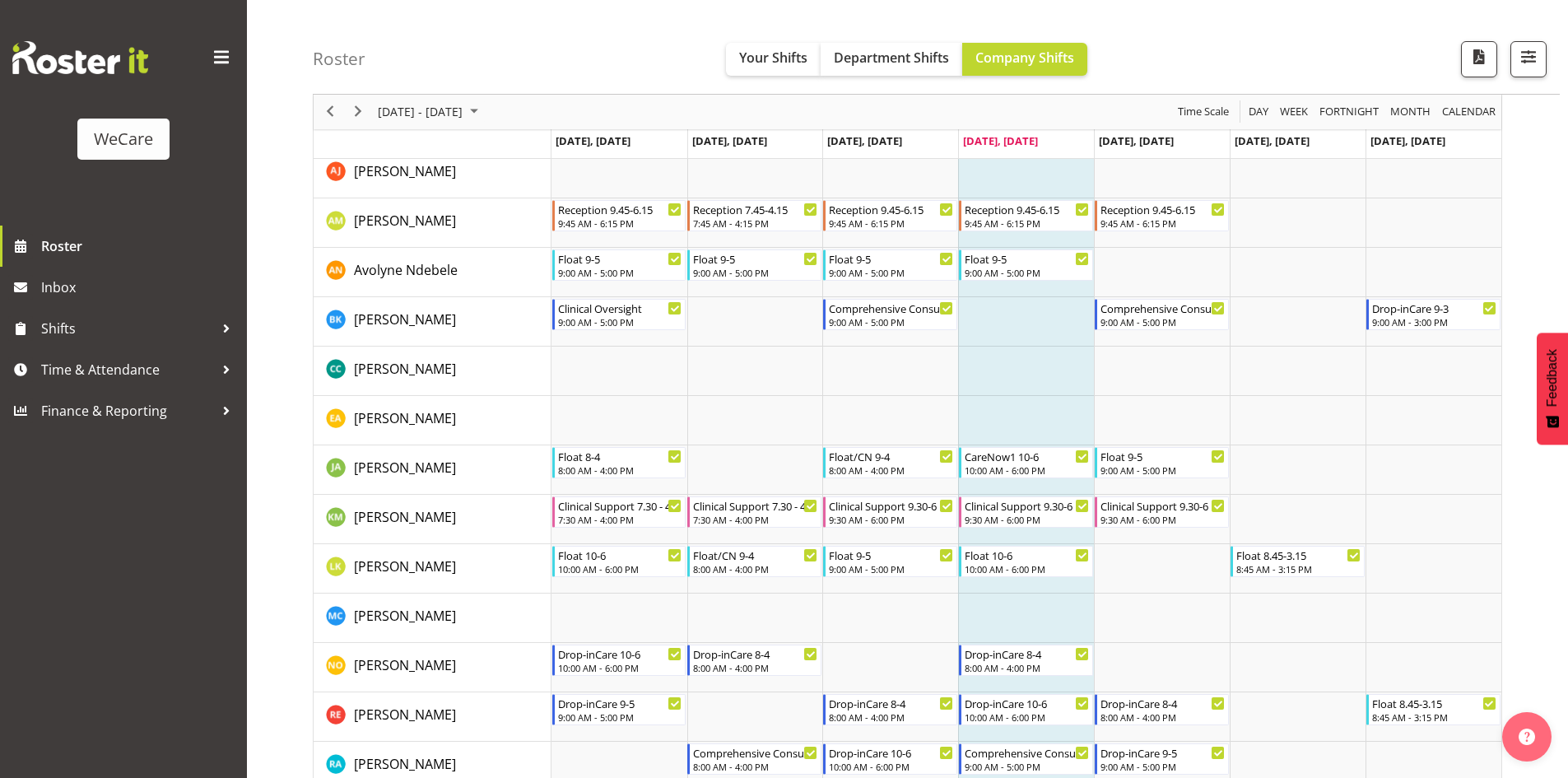
scroll to position [109, 0]
